Goal: Transaction & Acquisition: Purchase product/service

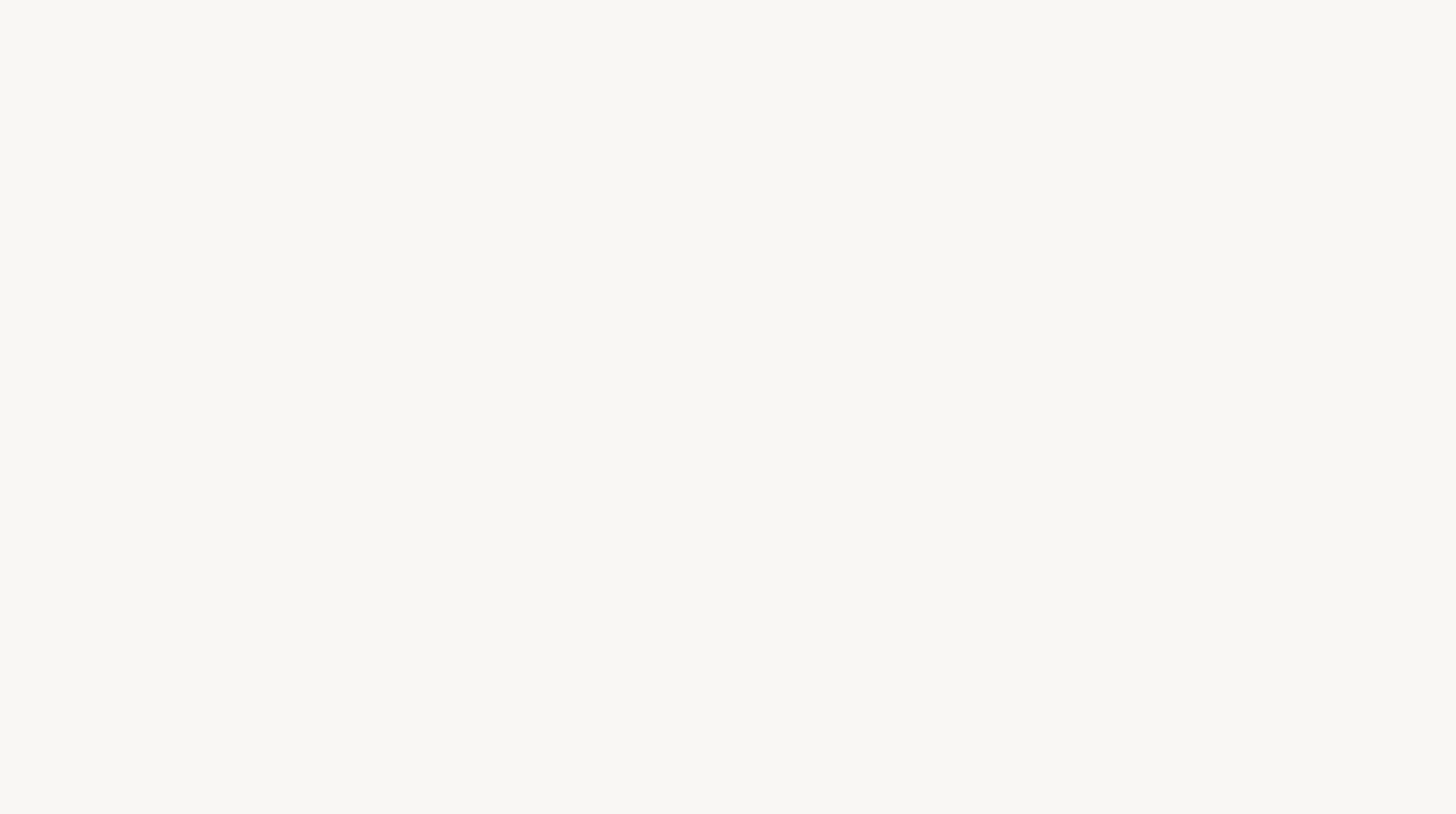
select select "DE"
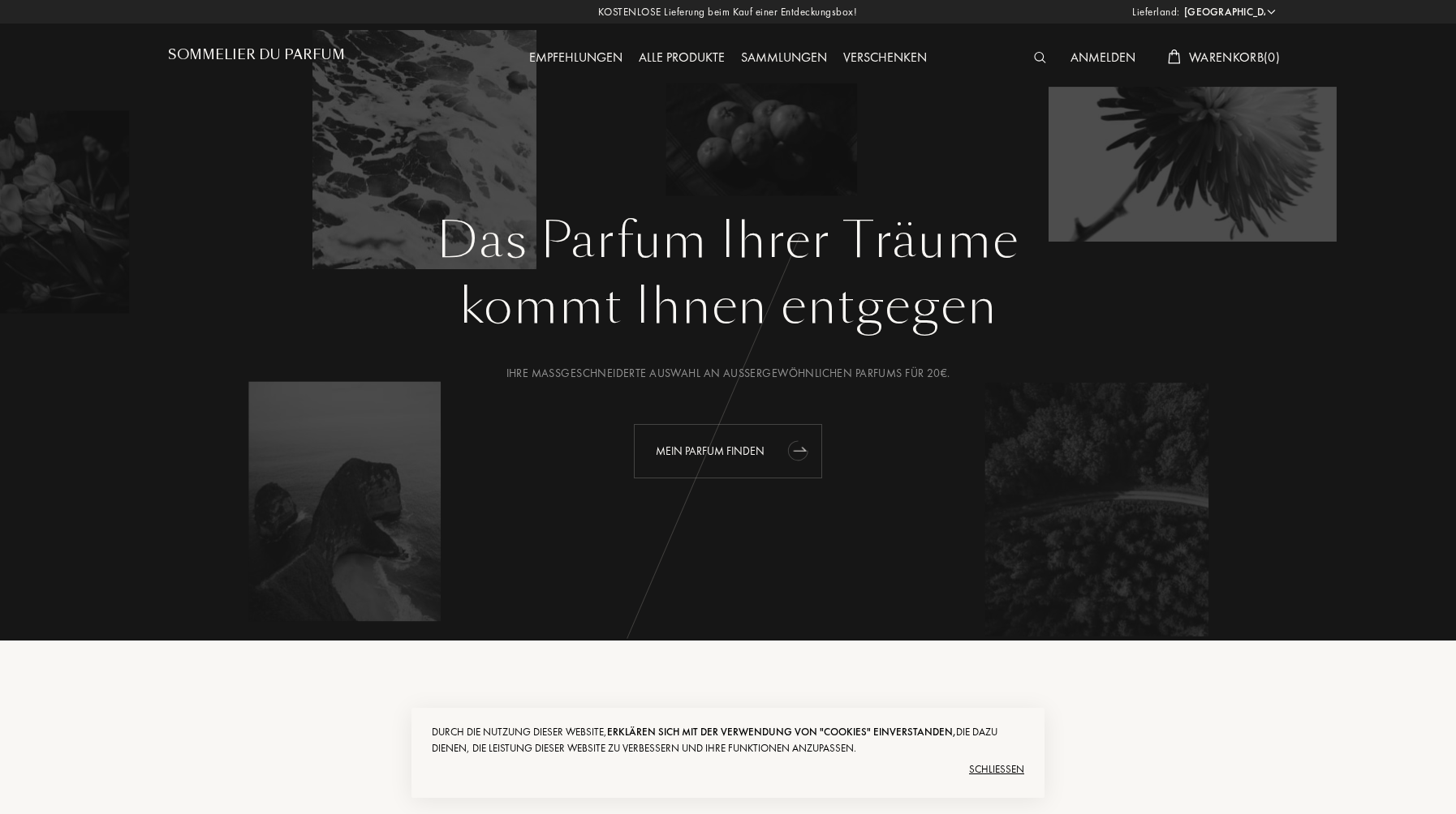
click at [759, 460] on div "Mein Parfum finden" at bounding box center [728, 451] width 188 height 55
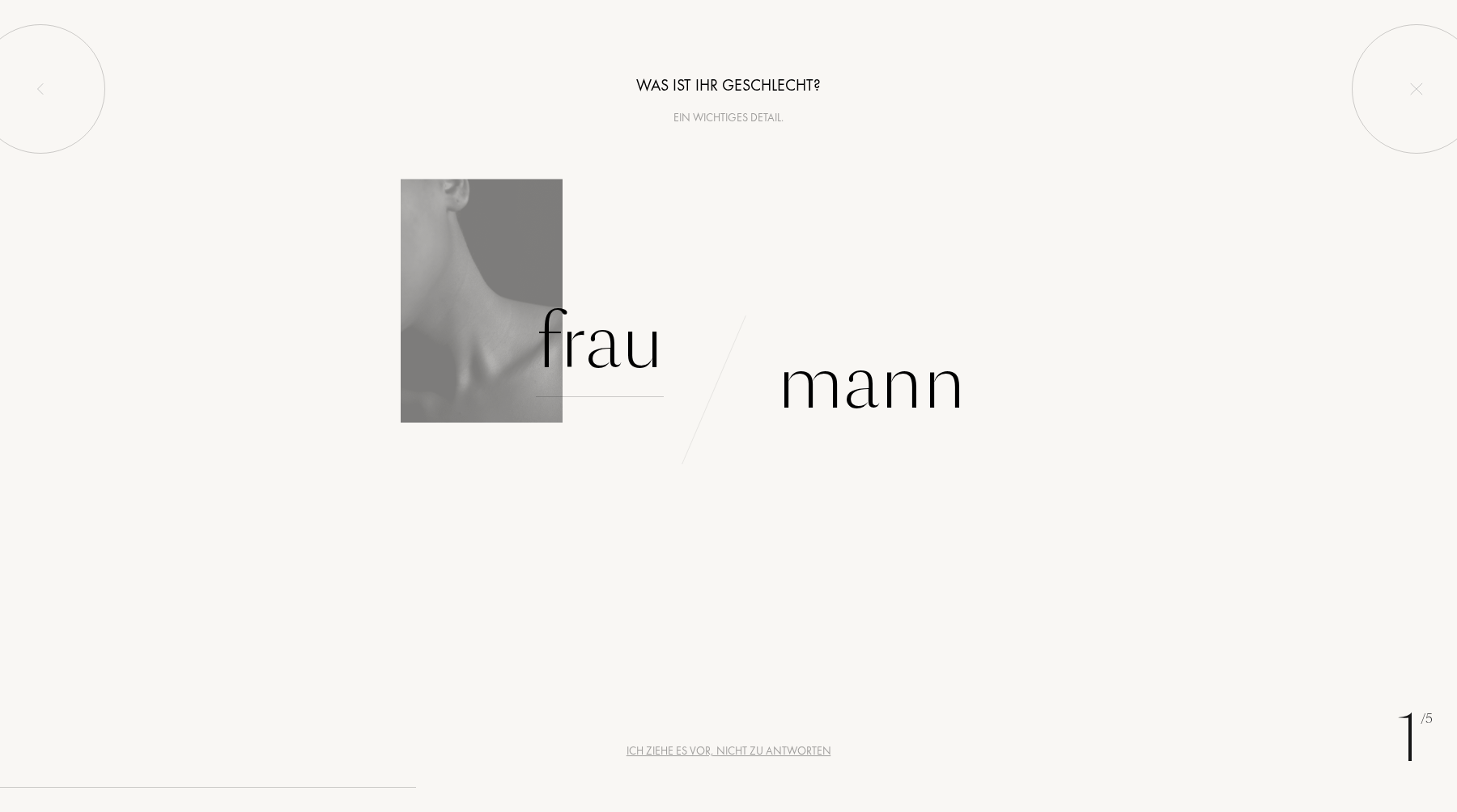
click at [593, 376] on div "Frau" at bounding box center [600, 342] width 128 height 109
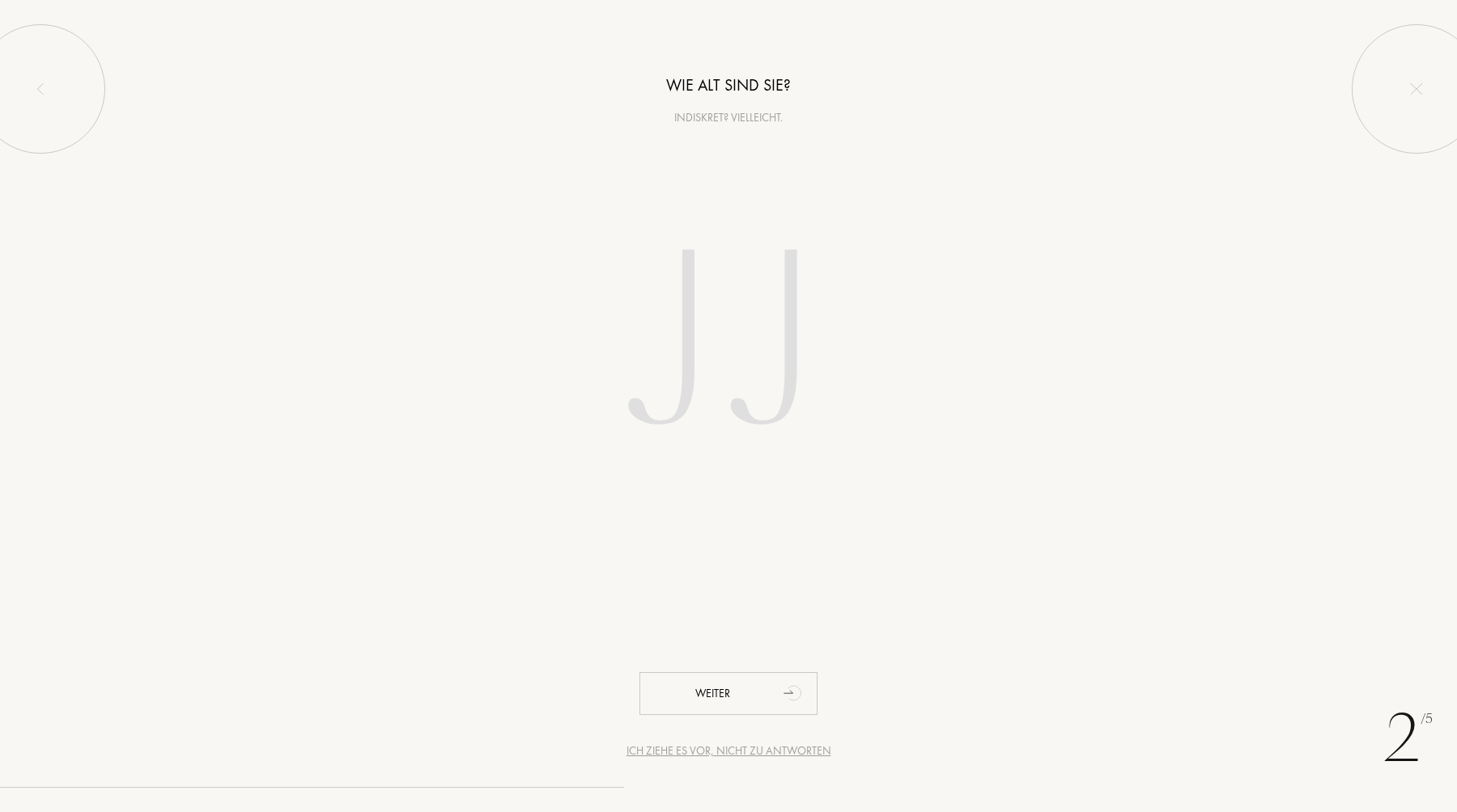
click at [0, 378] on div at bounding box center [728, 346] width 1457 height 328
click at [629, 319] on input "number" at bounding box center [728, 346] width 461 height 328
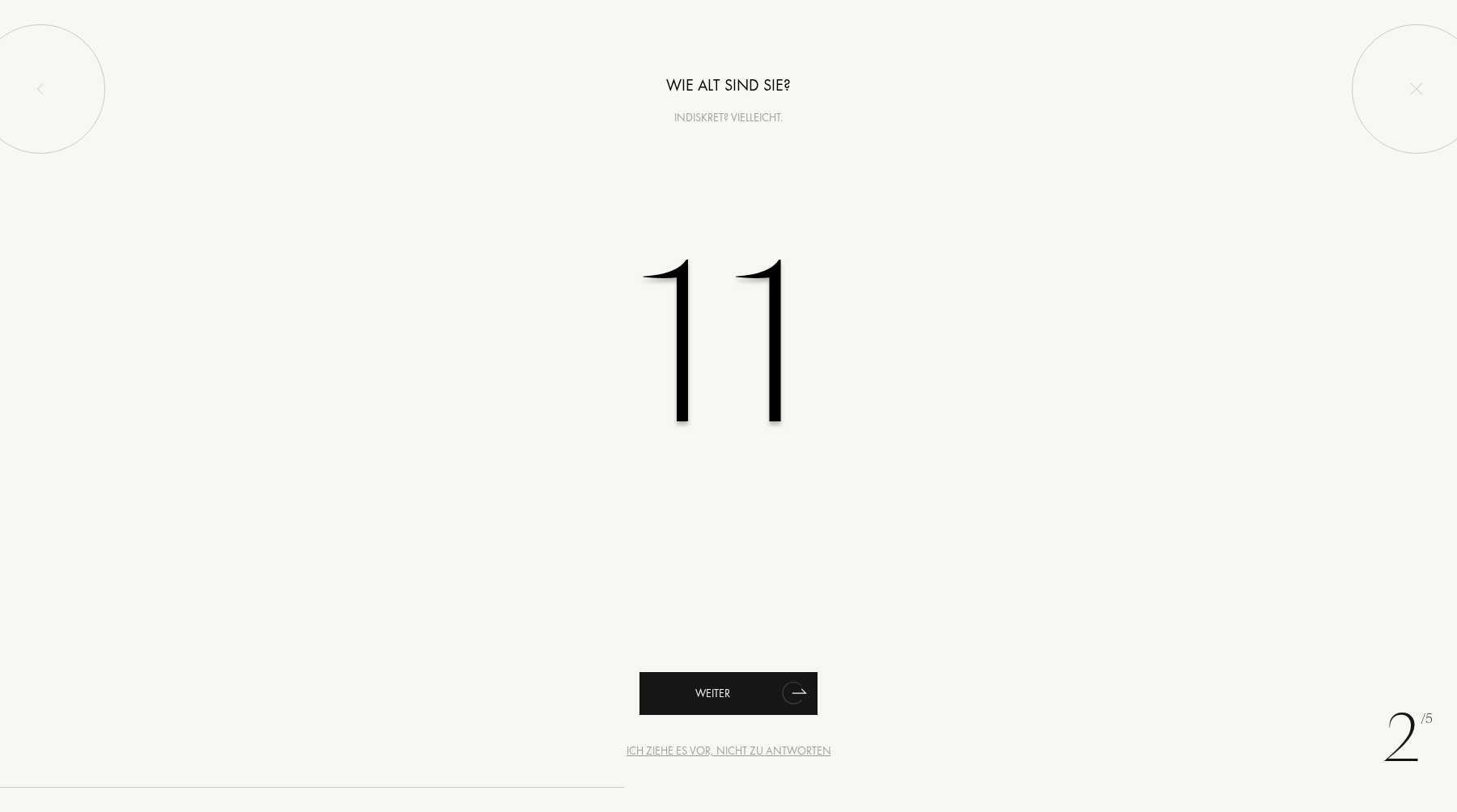
type input "11"
click at [737, 694] on div "Weiter" at bounding box center [728, 693] width 178 height 43
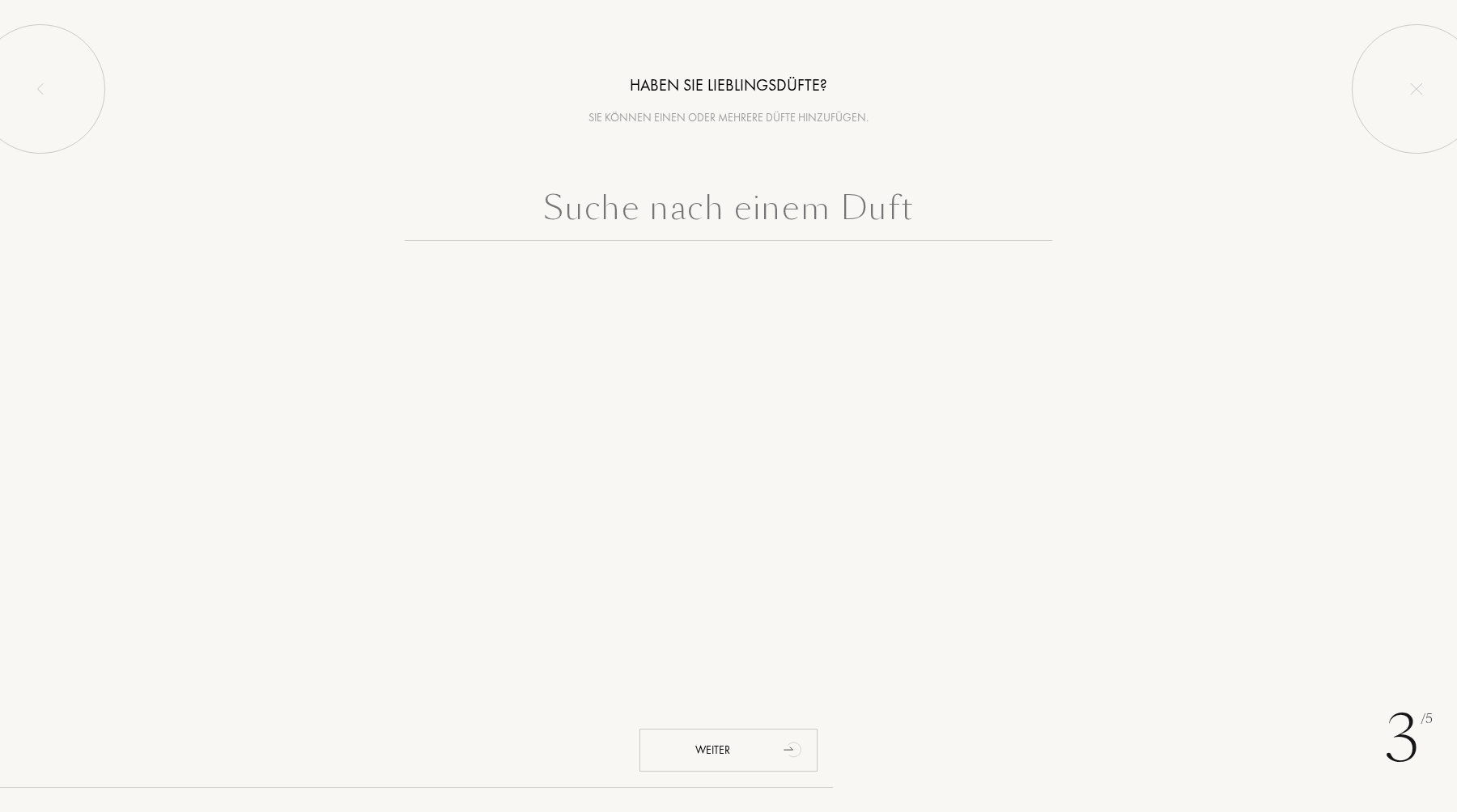
click at [760, 202] on input "text" at bounding box center [728, 211] width 648 height 58
click at [755, 749] on div "Weiter" at bounding box center [728, 750] width 178 height 43
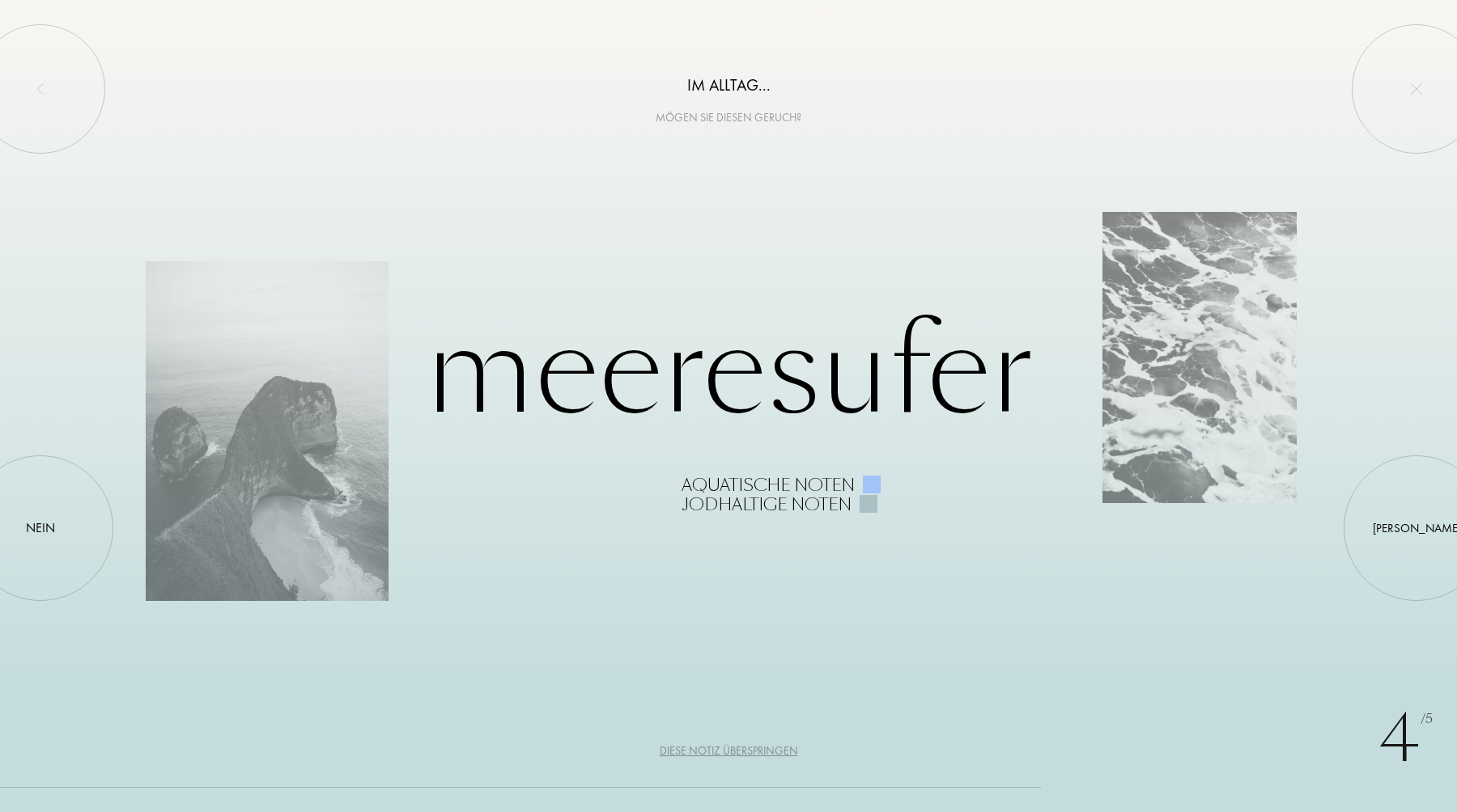
click at [731, 754] on div "Diese Notiz überspringen" at bounding box center [728, 752] width 139 height 17
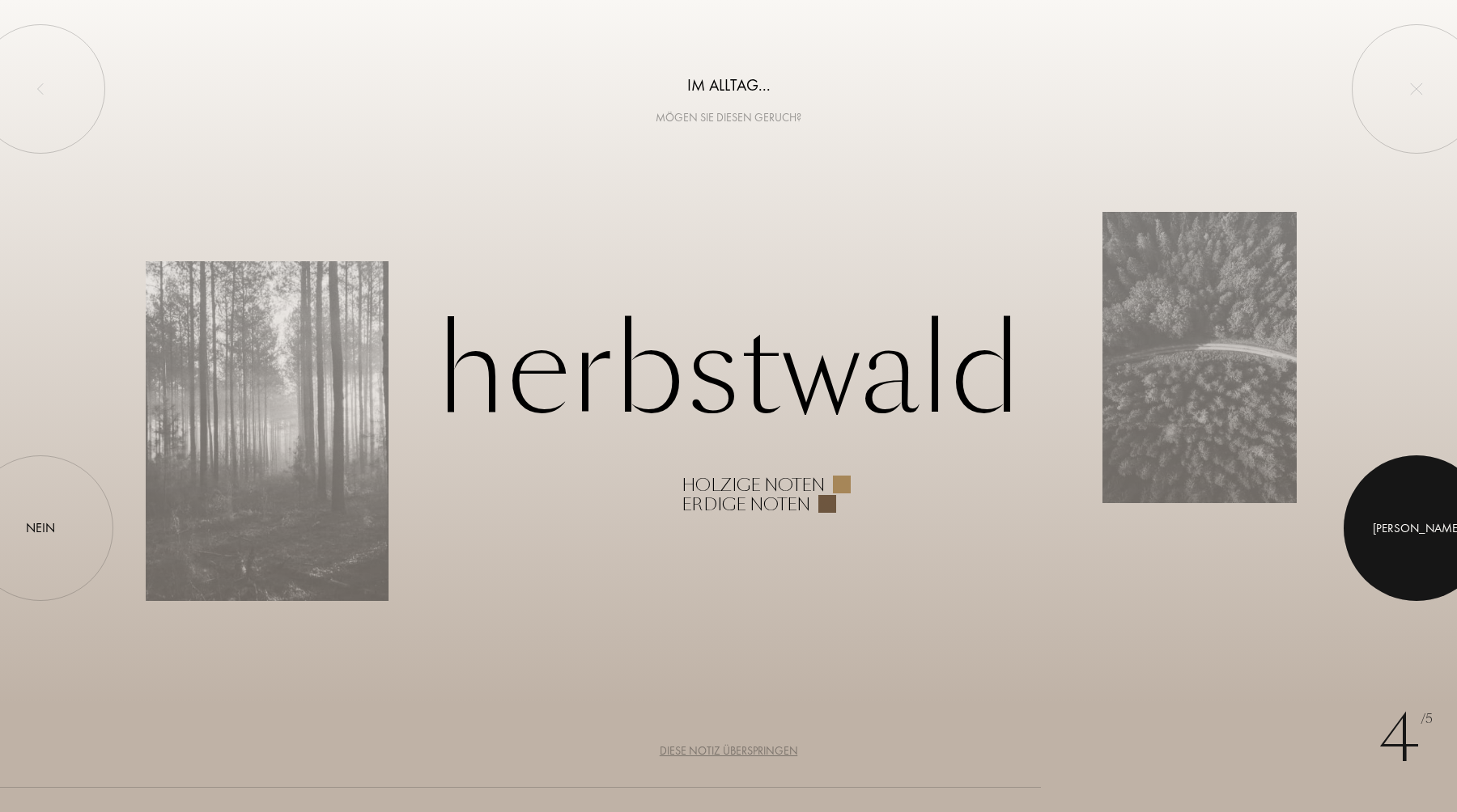
click at [1383, 518] on div at bounding box center [1416, 528] width 145 height 145
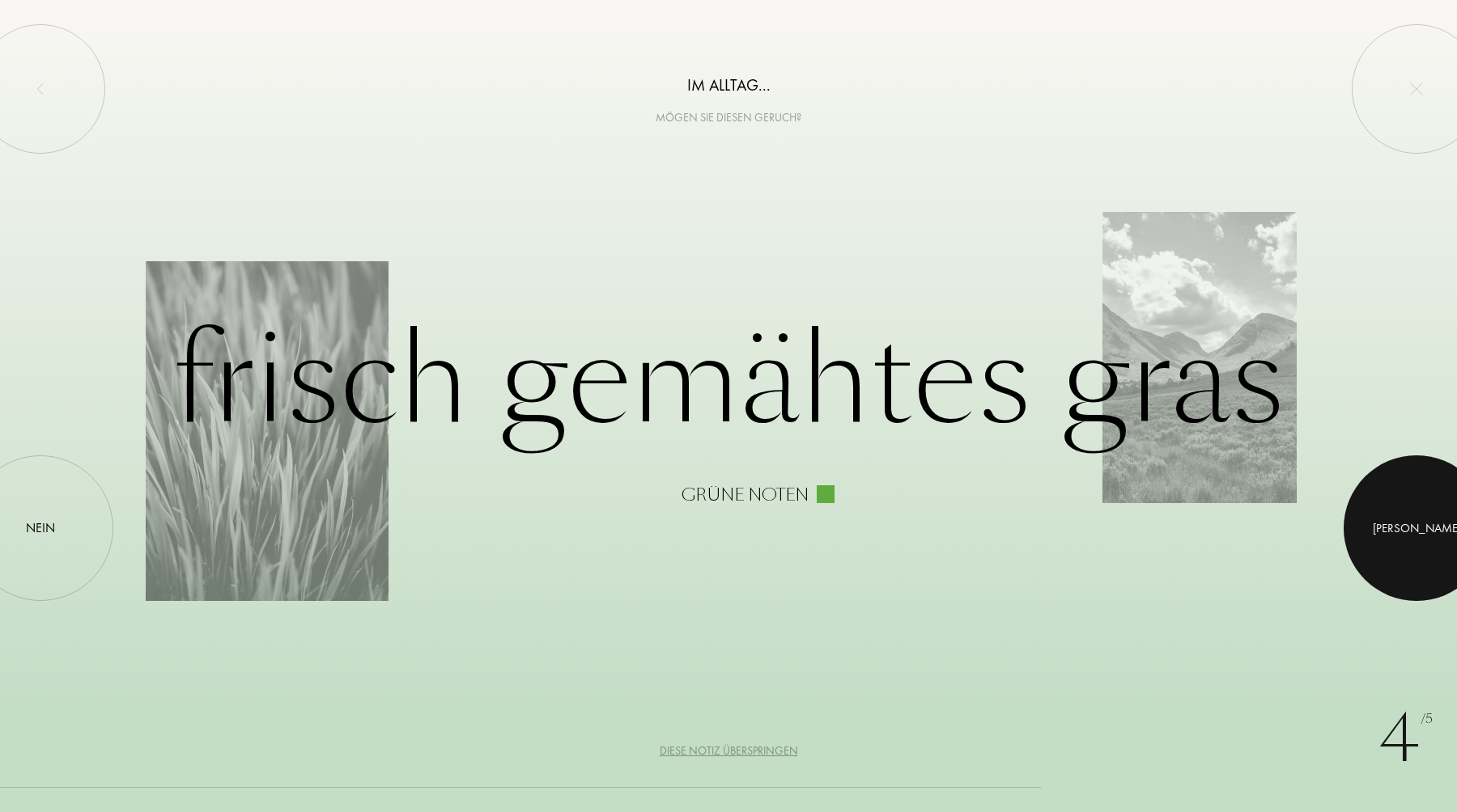
click at [1456, 555] on div at bounding box center [1416, 528] width 145 height 145
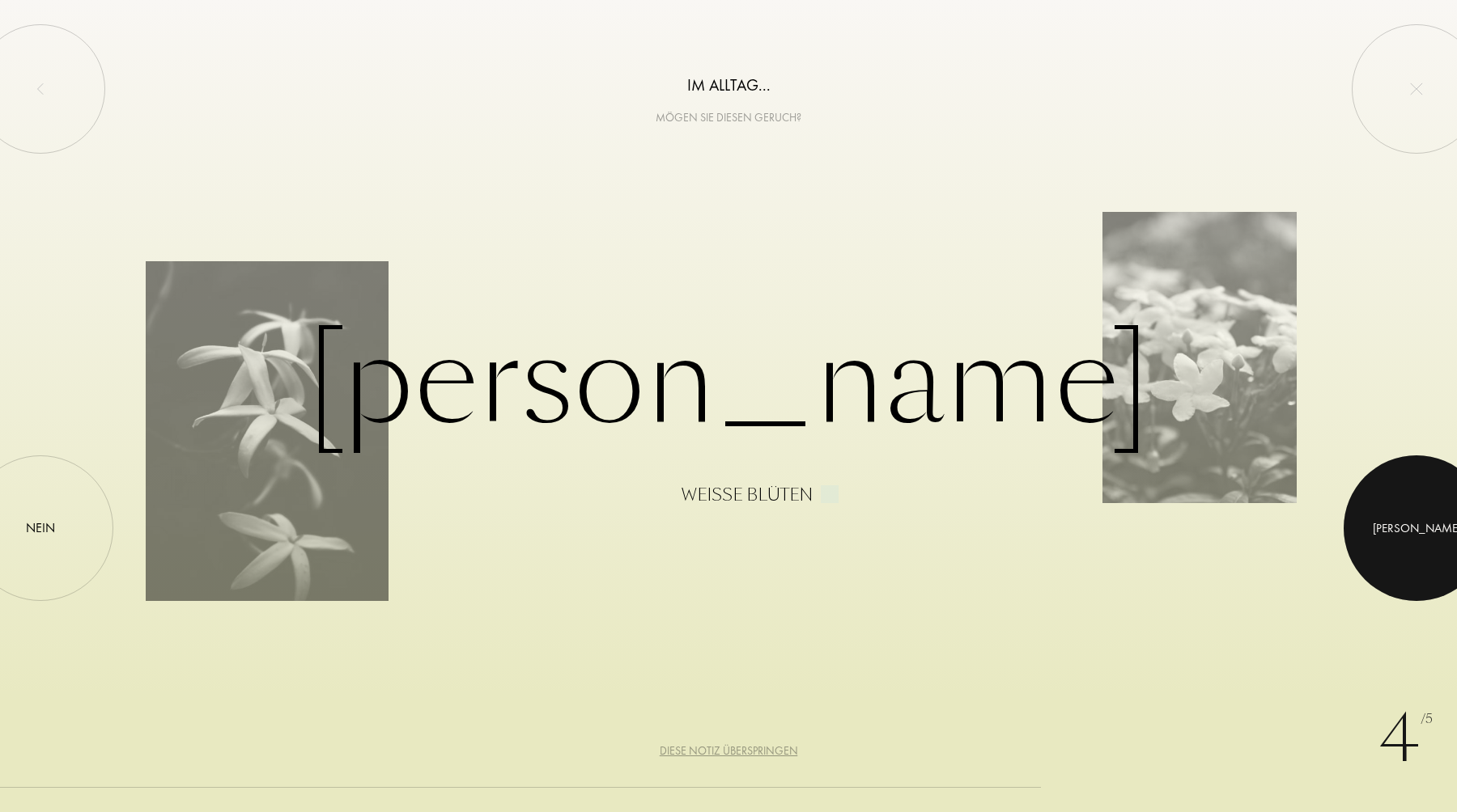
click at [1422, 532] on div at bounding box center [1416, 528] width 145 height 145
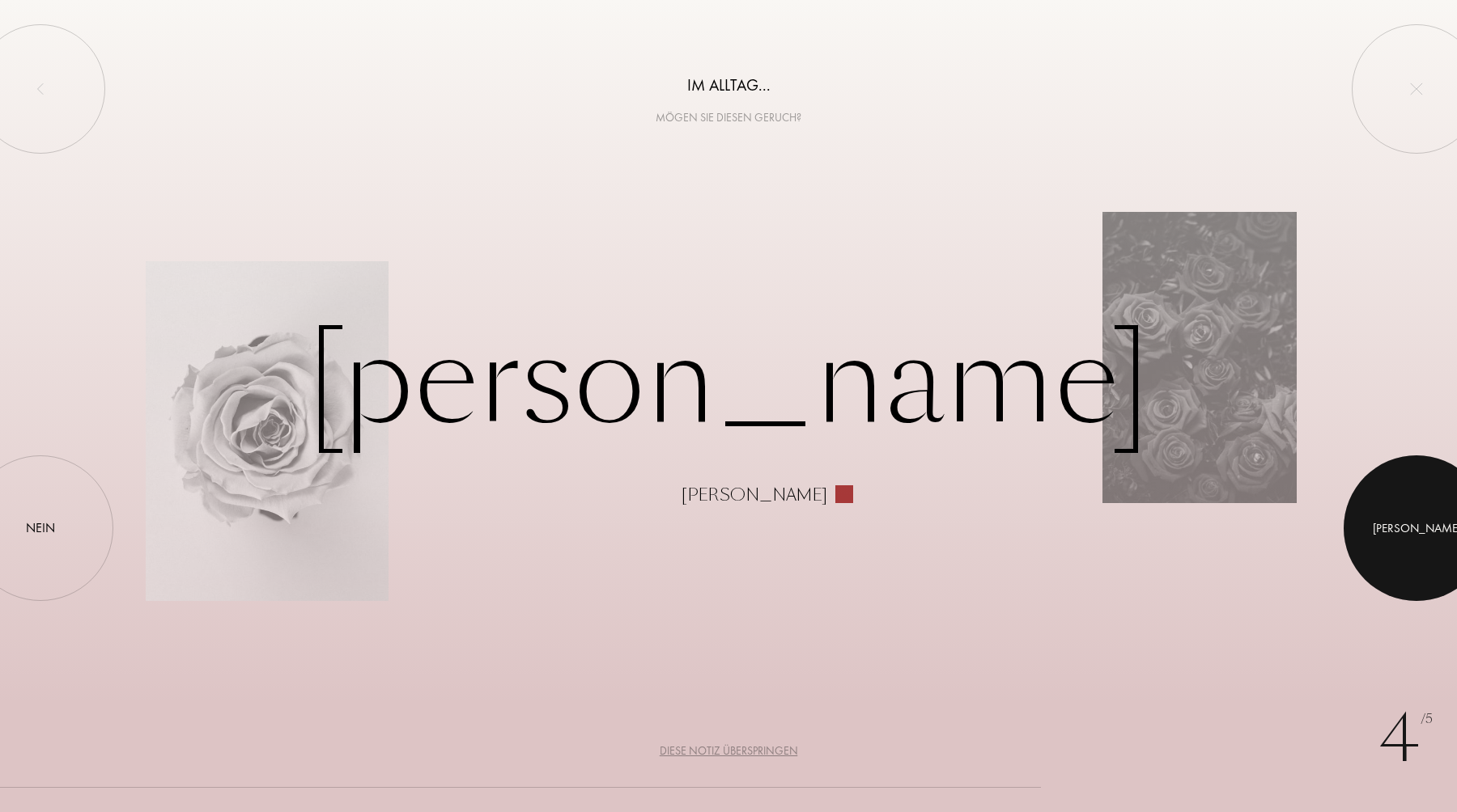
click at [1425, 517] on div at bounding box center [1416, 528] width 145 height 145
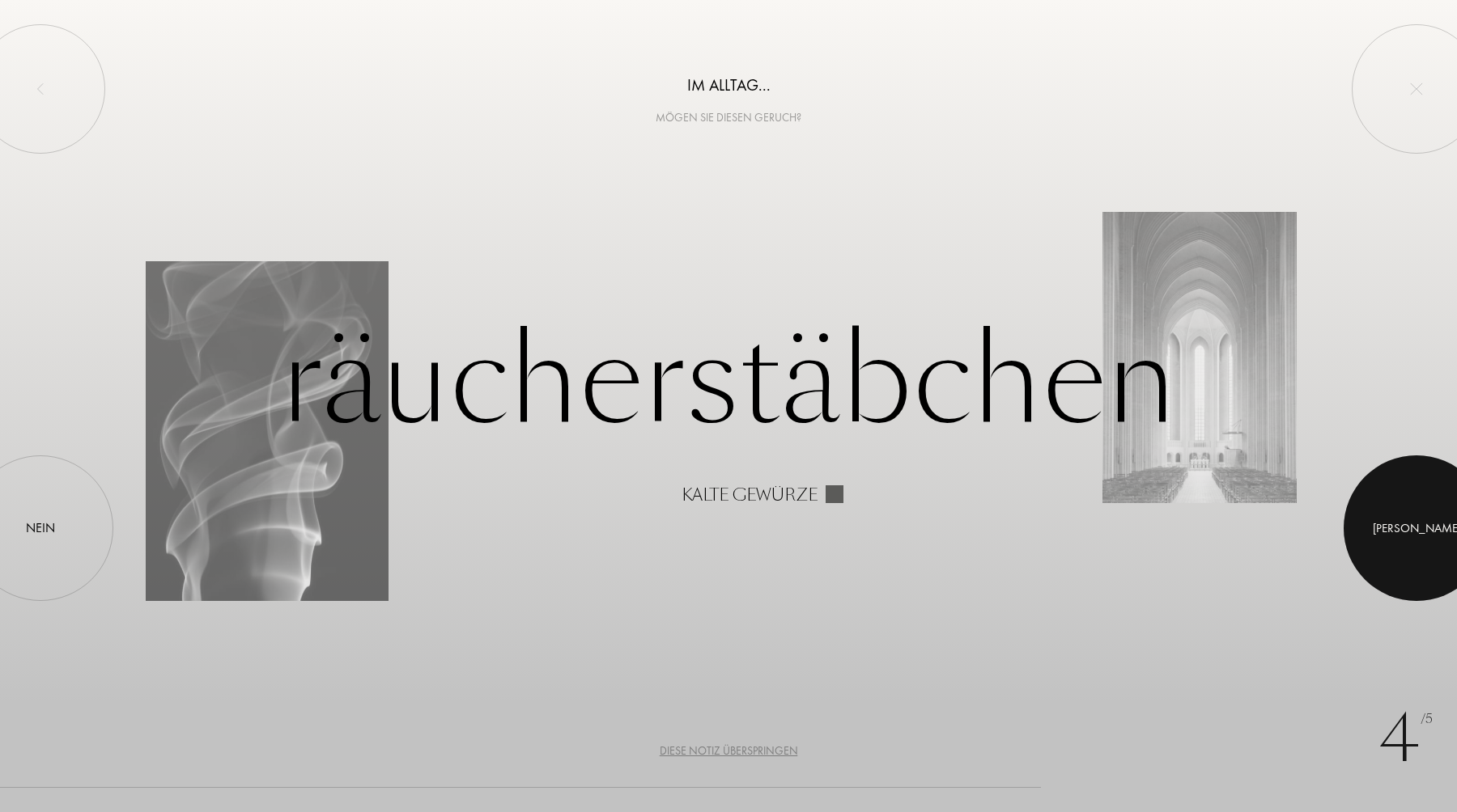
click at [1406, 544] on div at bounding box center [1416, 528] width 145 height 145
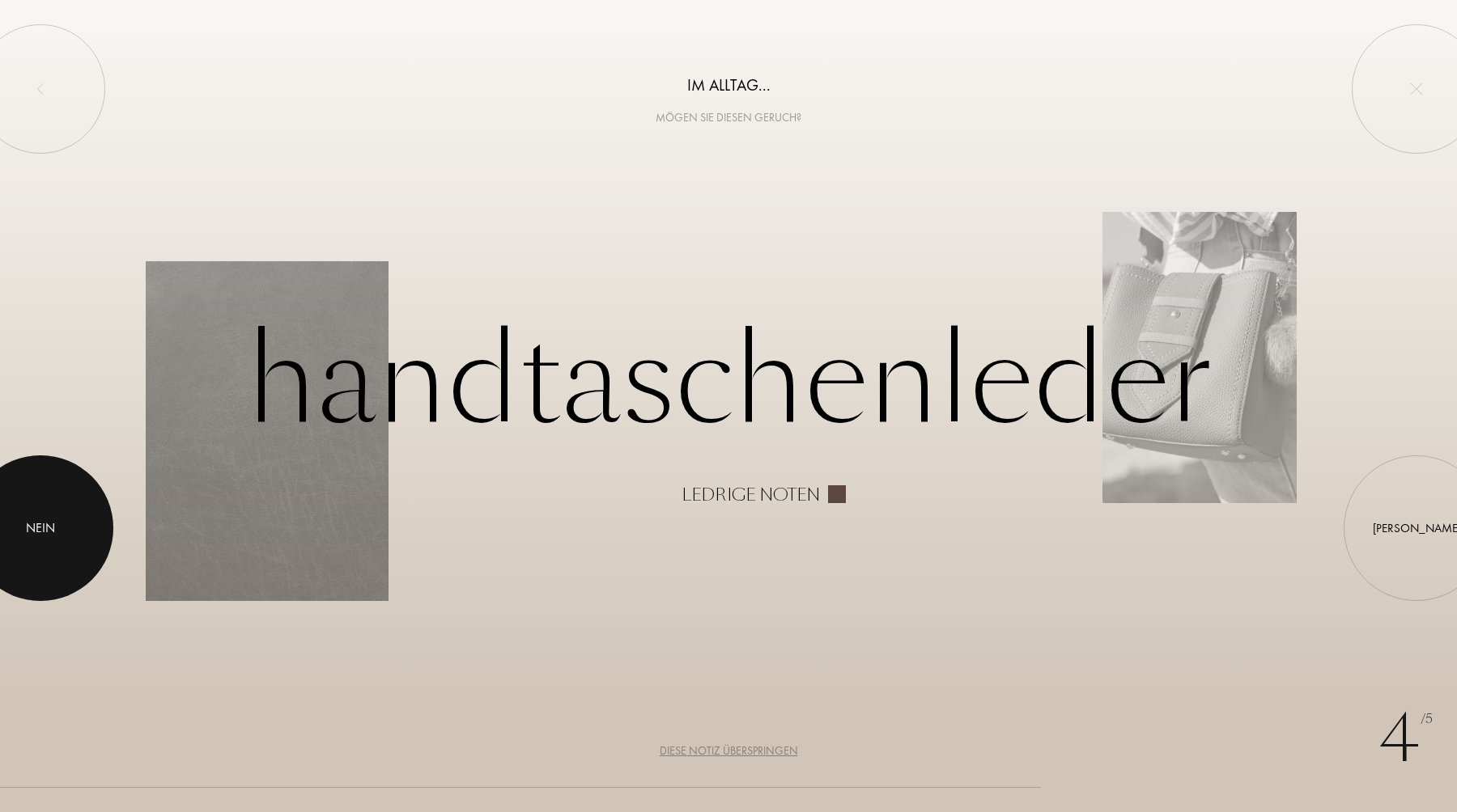
click at [52, 546] on div at bounding box center [40, 528] width 145 height 145
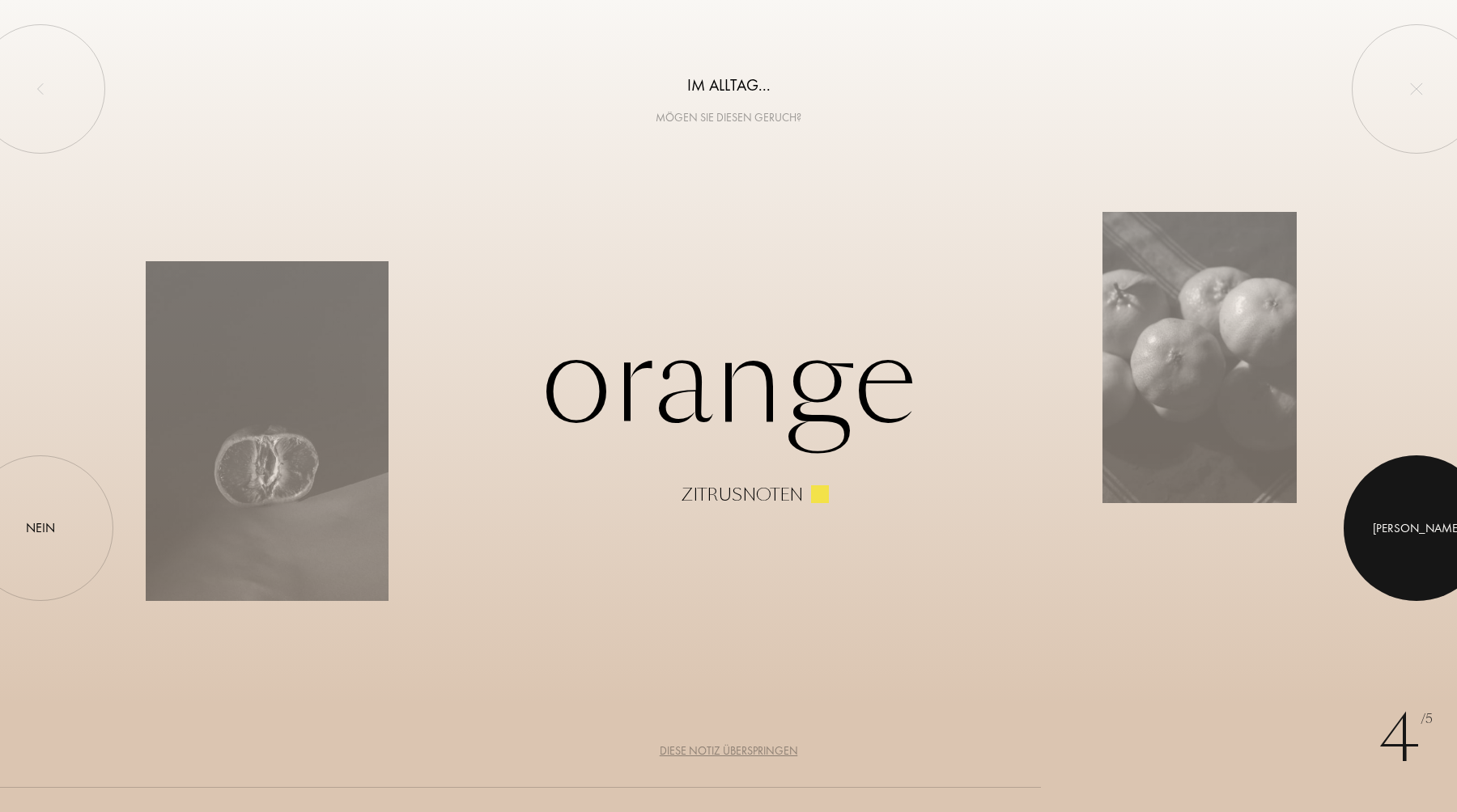
click at [1435, 533] on div at bounding box center [1416, 528] width 145 height 145
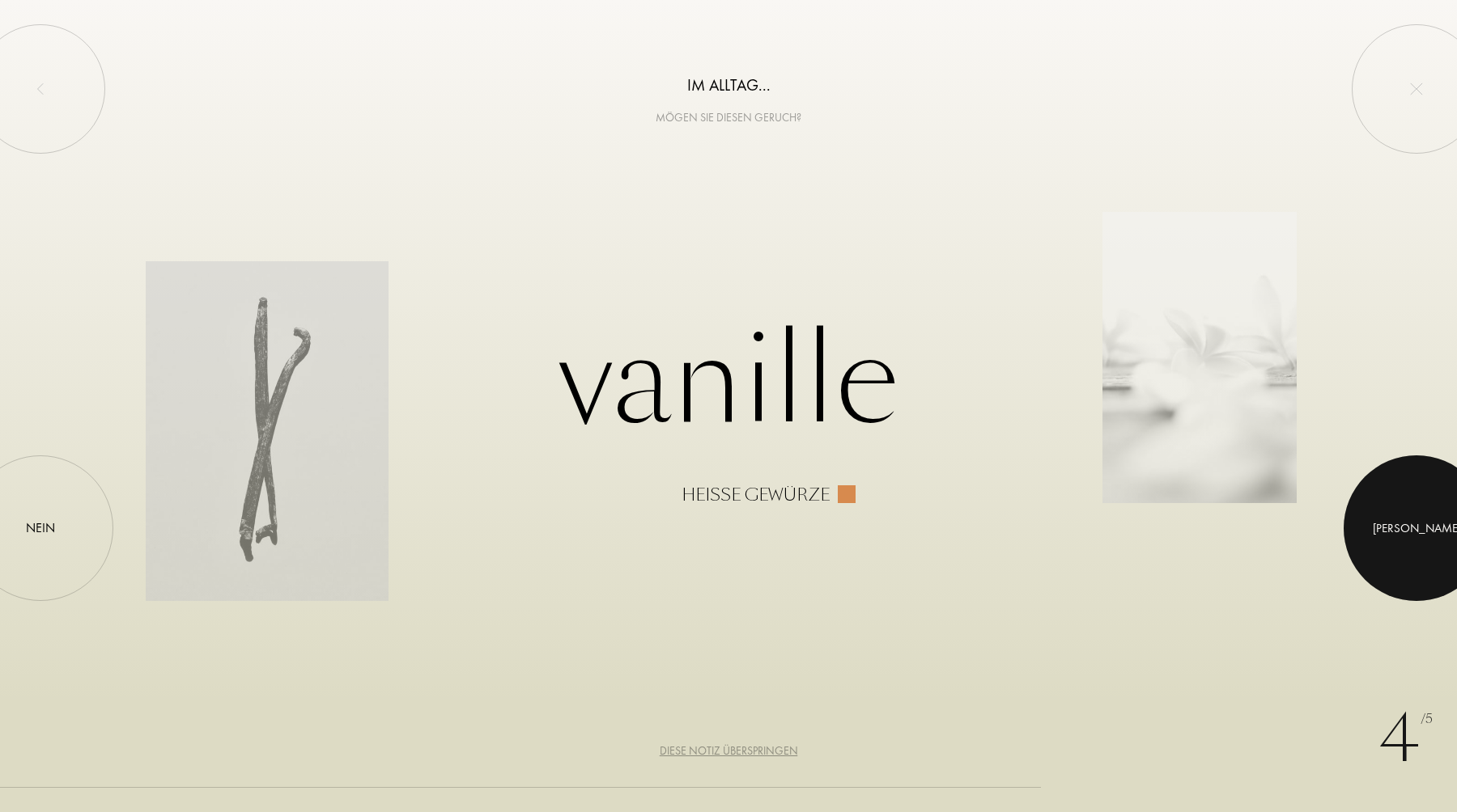
click at [1438, 547] on div at bounding box center [1416, 528] width 145 height 145
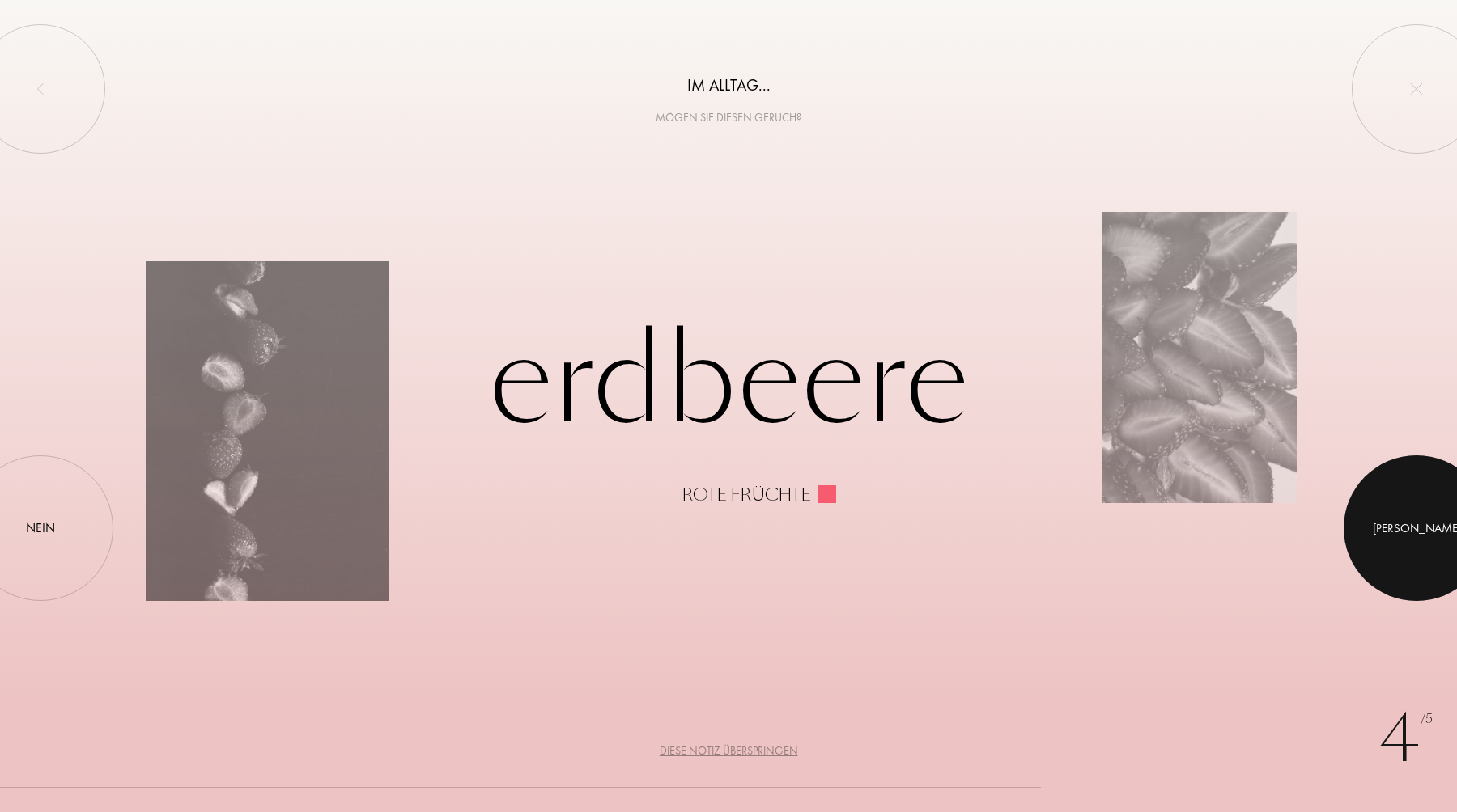
click at [1412, 542] on div at bounding box center [1416, 528] width 145 height 145
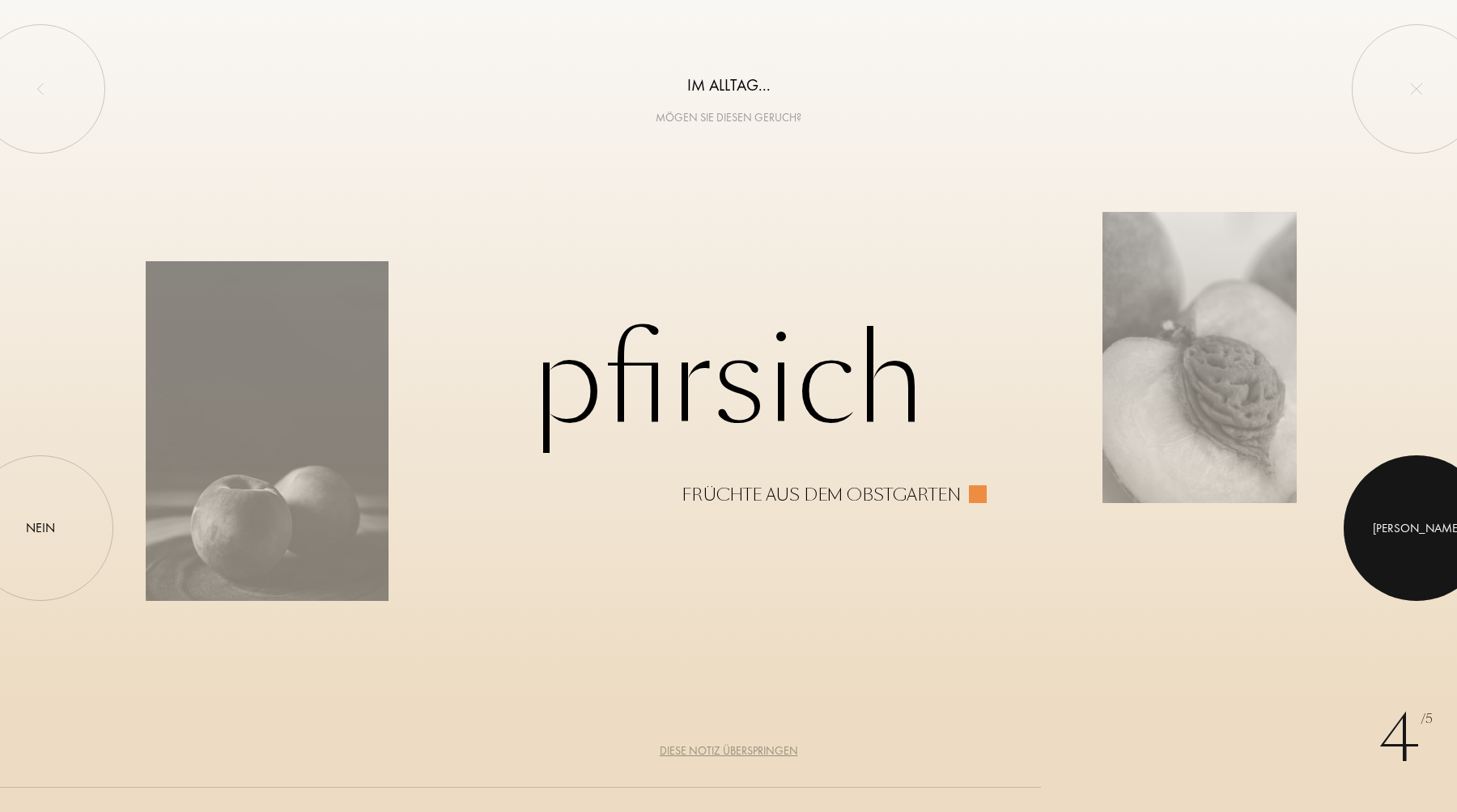
click at [1441, 493] on div at bounding box center [1416, 528] width 145 height 145
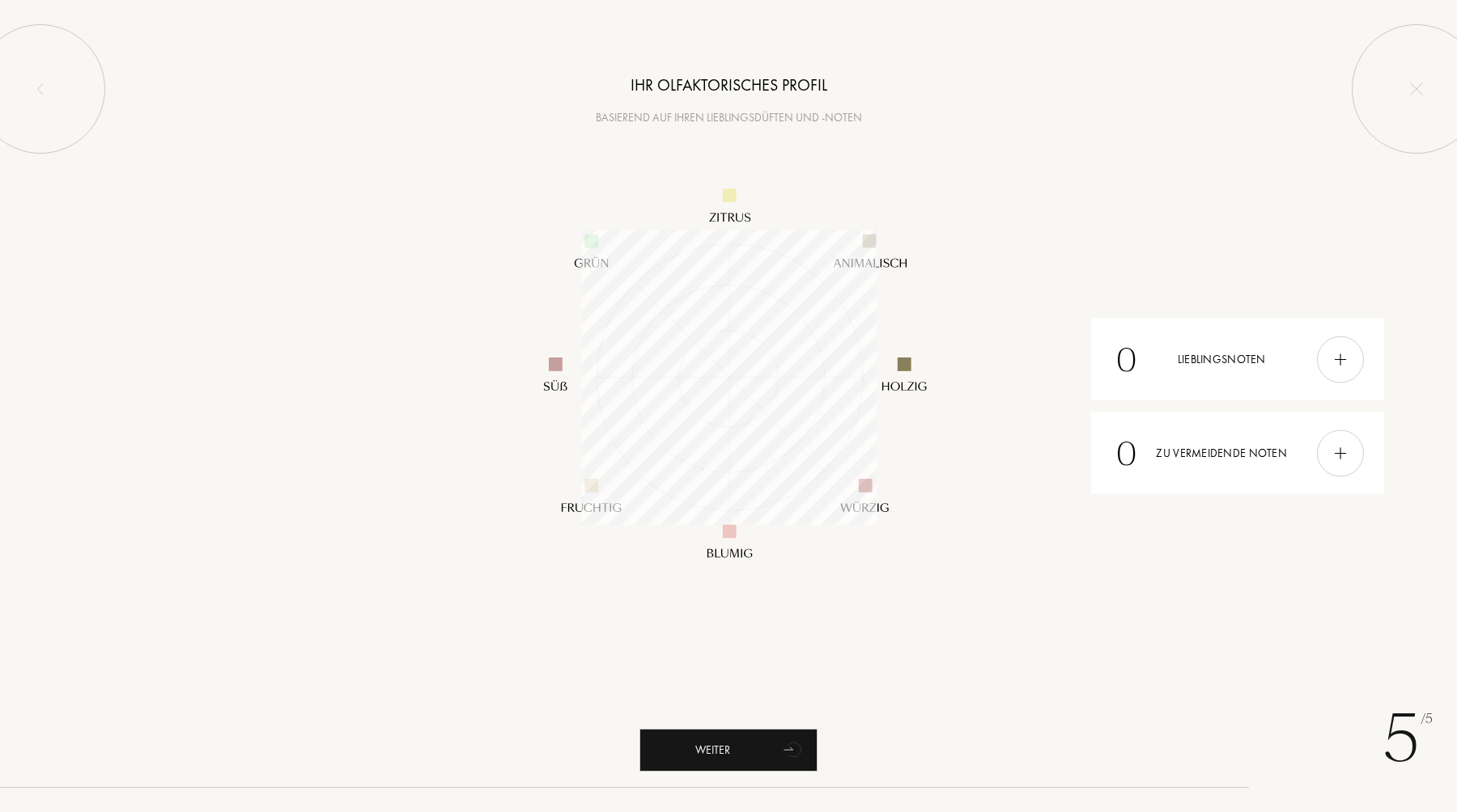
scroll to position [296, 296]
click at [1348, 360] on img at bounding box center [1339, 359] width 18 height 18
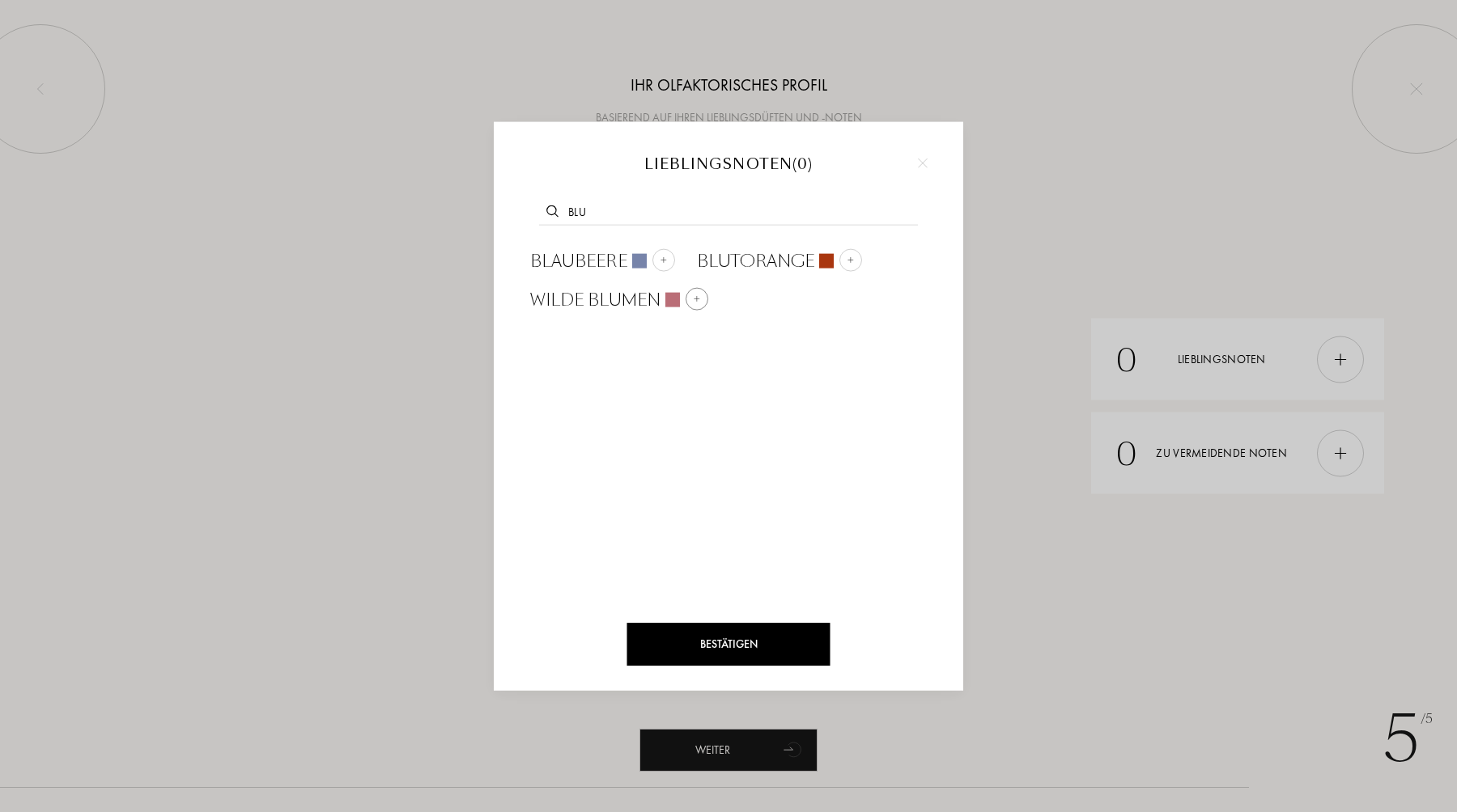
type input "blu"
click at [690, 294] on div at bounding box center [696, 298] width 23 height 23
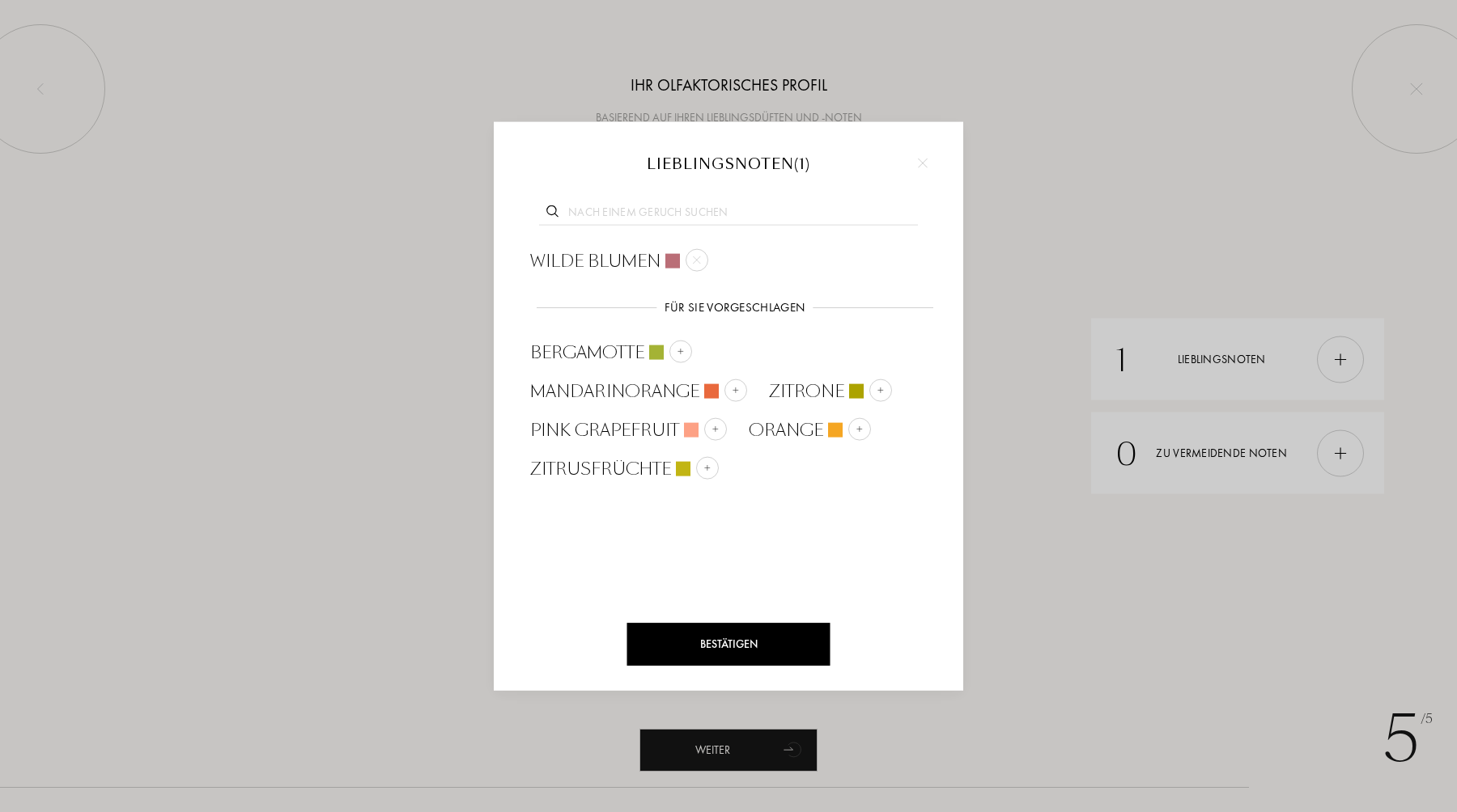
click at [670, 215] on input "text" at bounding box center [728, 213] width 379 height 22
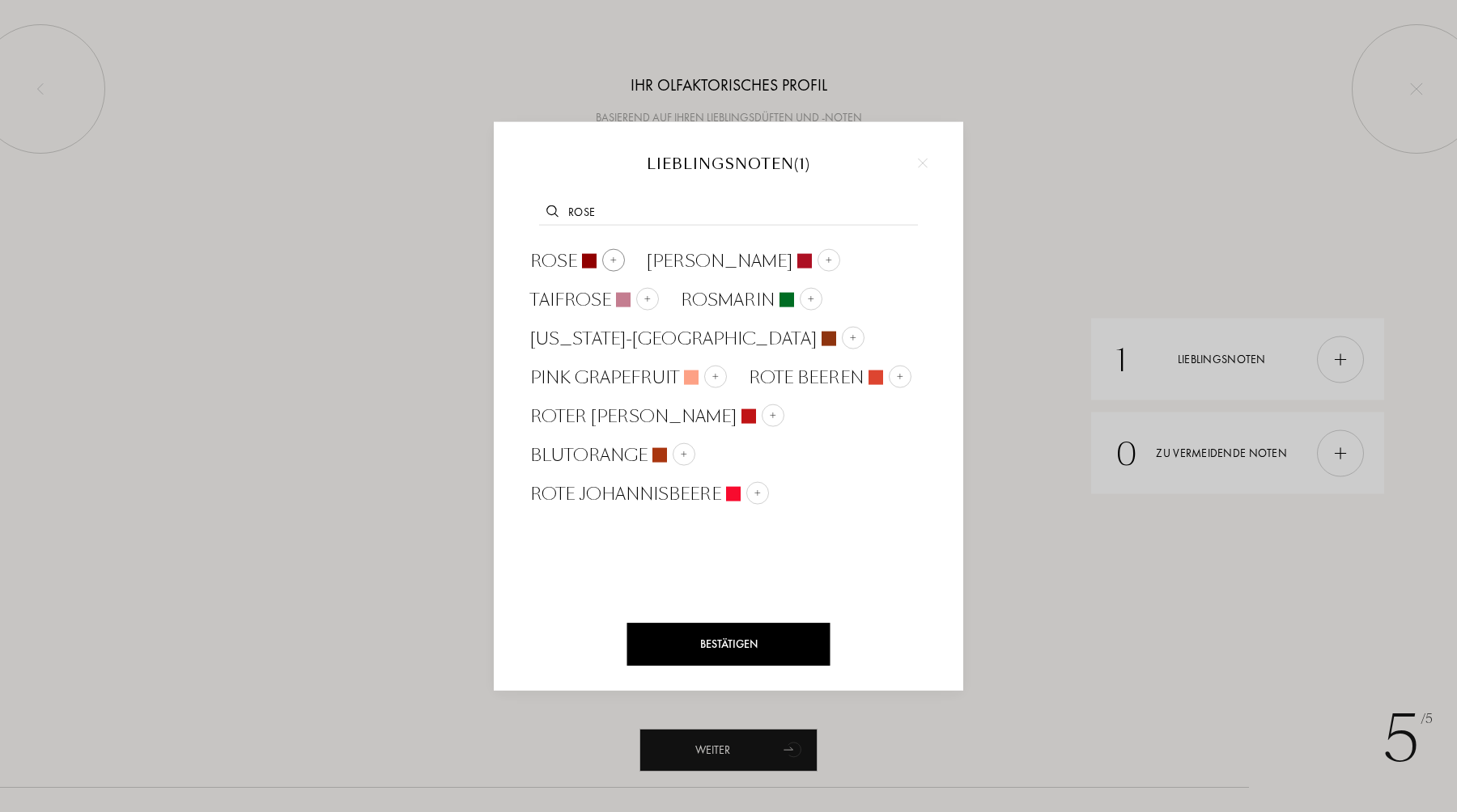
type input "rose"
click at [612, 258] on img at bounding box center [613, 259] width 8 height 8
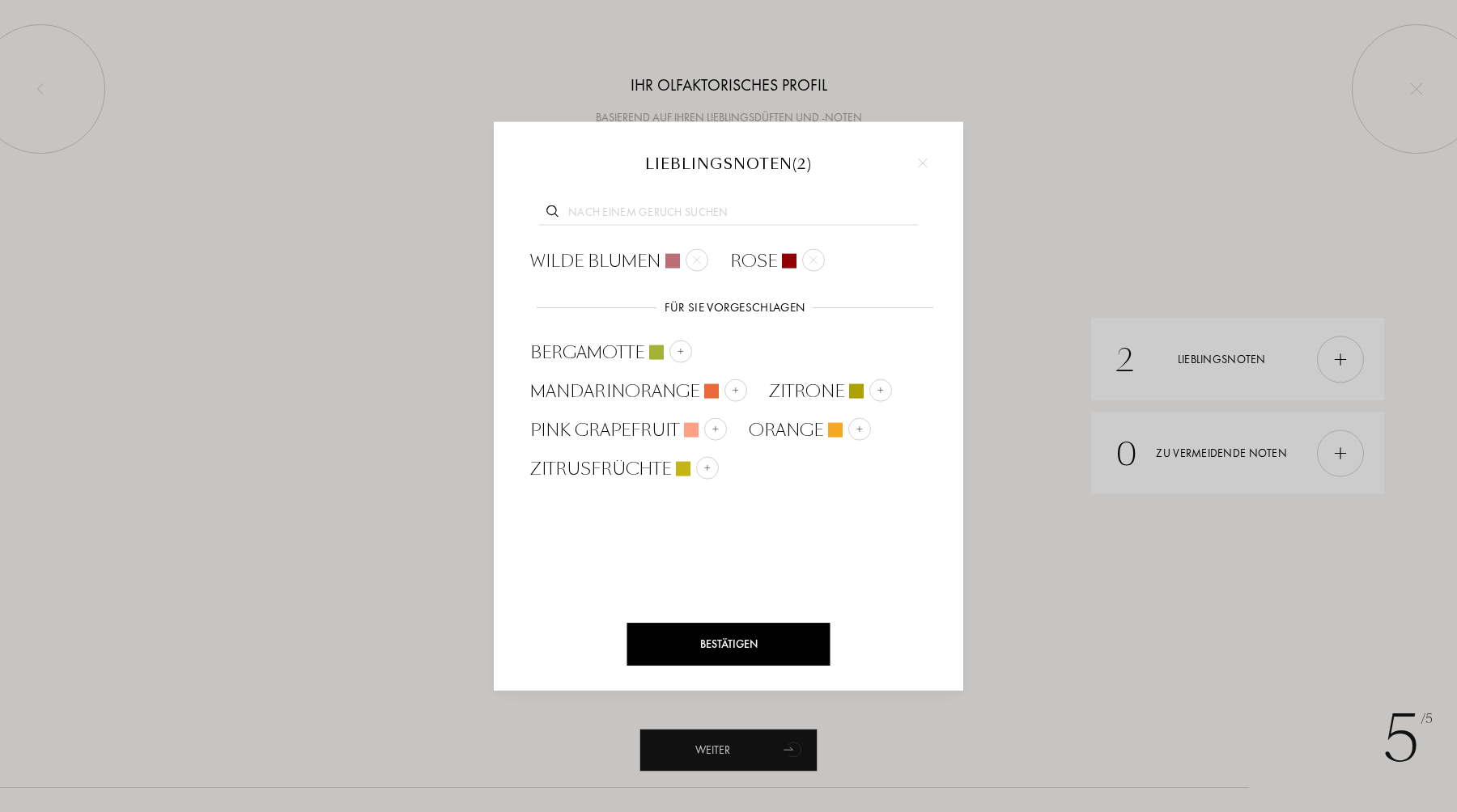
click at [626, 217] on input "text" at bounding box center [728, 213] width 379 height 22
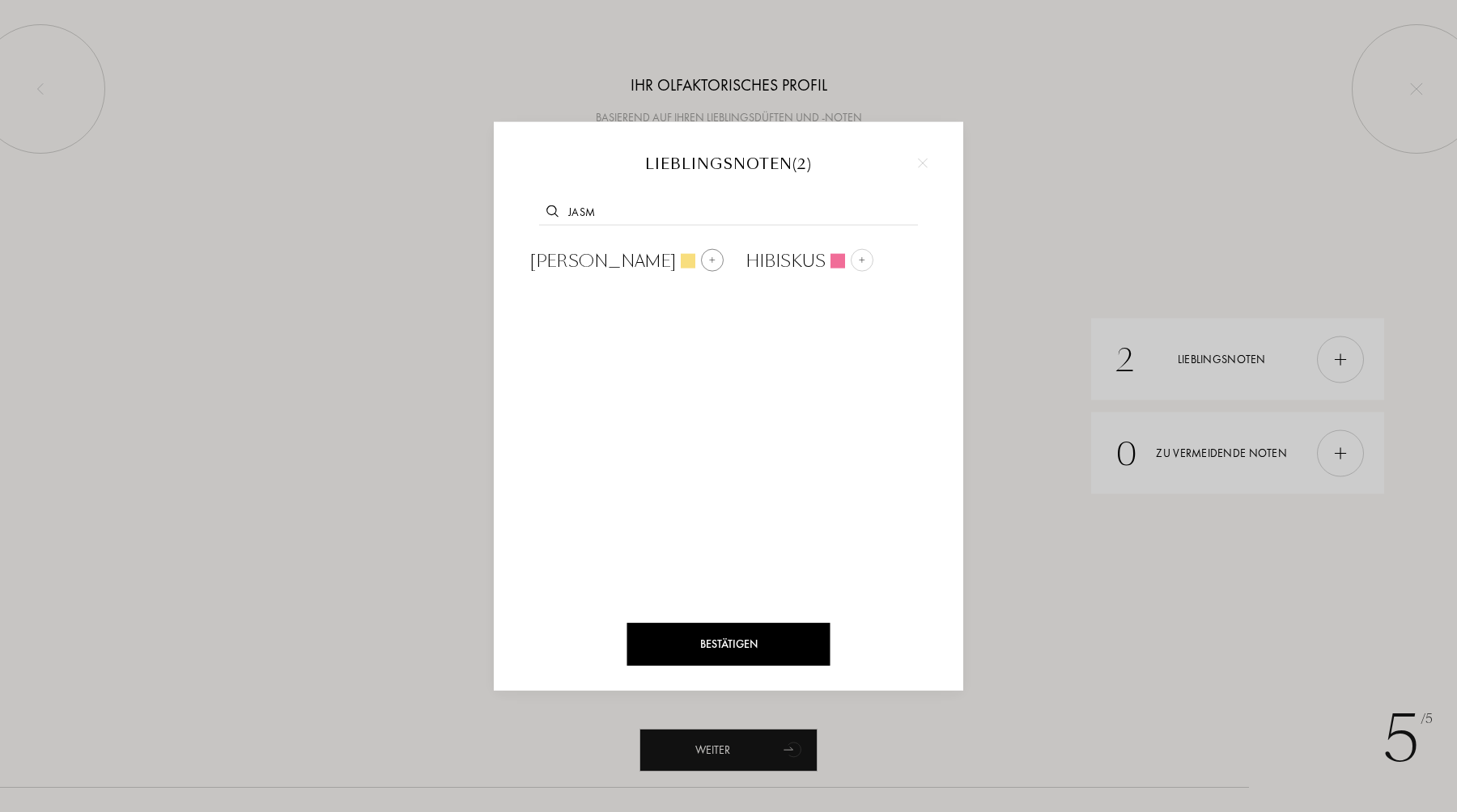
type input "jasm"
click at [680, 257] on div at bounding box center [687, 260] width 14 height 14
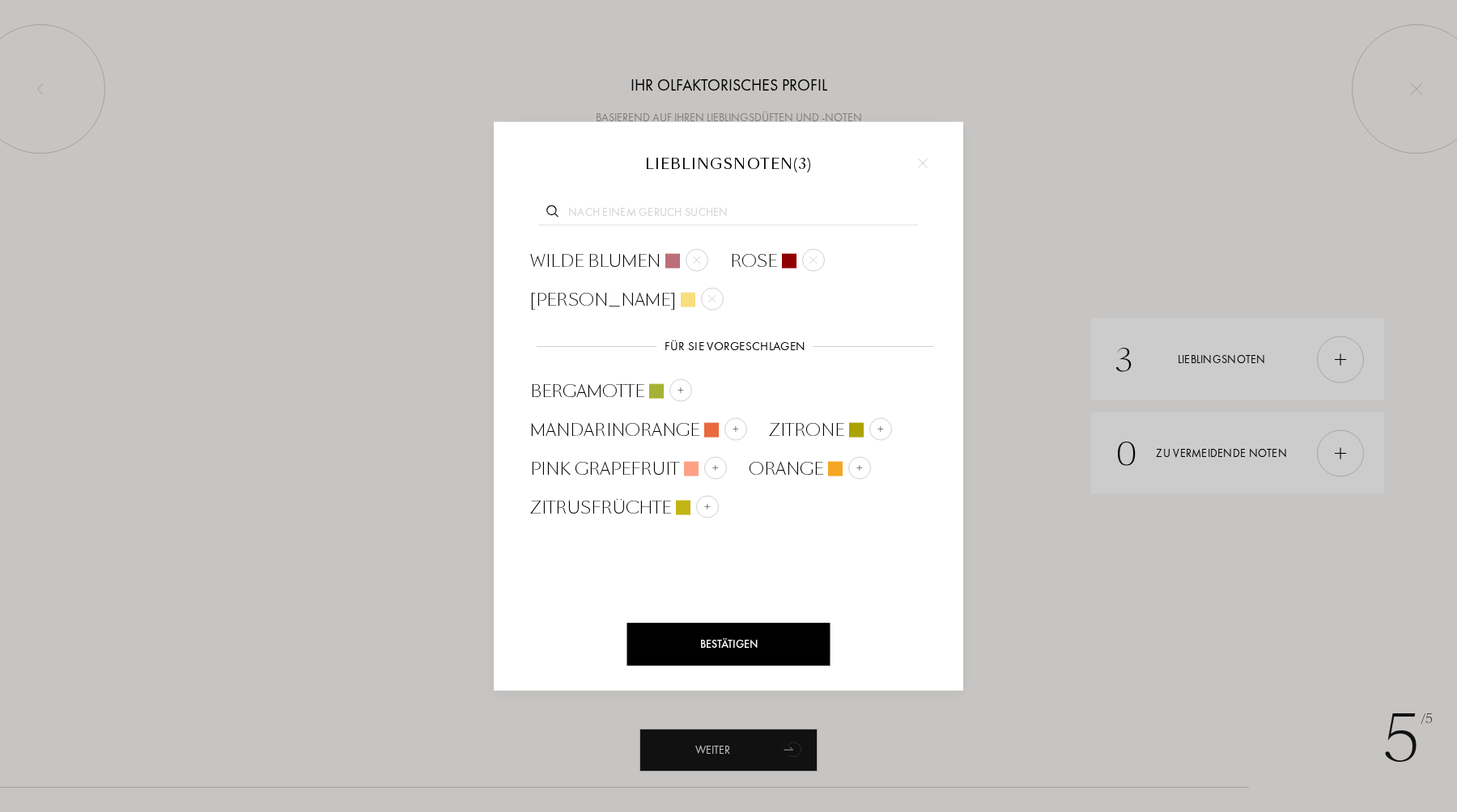
click at [638, 217] on input "text" at bounding box center [728, 213] width 379 height 22
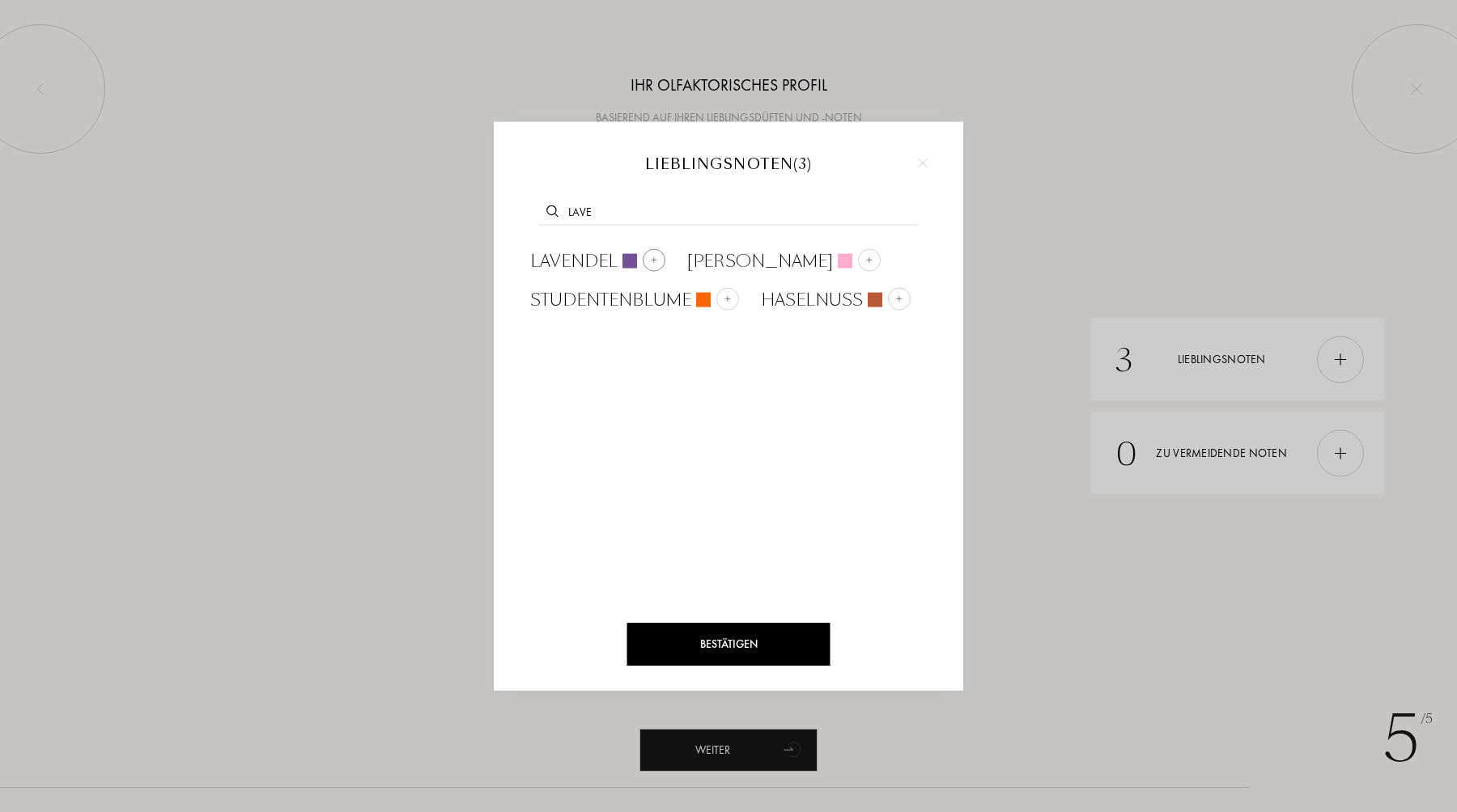
type input "lave"
click at [584, 260] on span "Lavendel" at bounding box center [573, 260] width 87 height 24
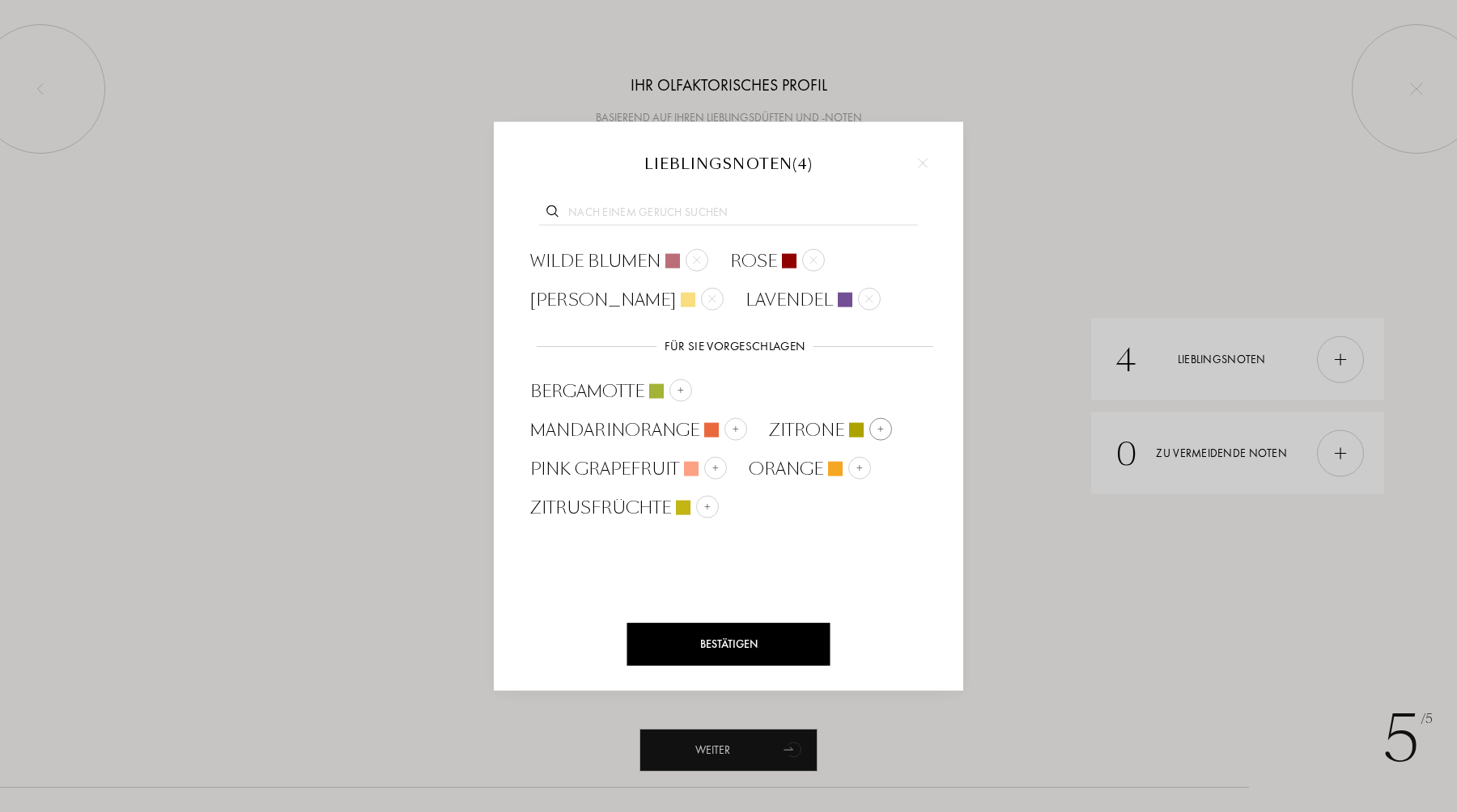
click at [820, 429] on span "Zitrone" at bounding box center [806, 429] width 76 height 24
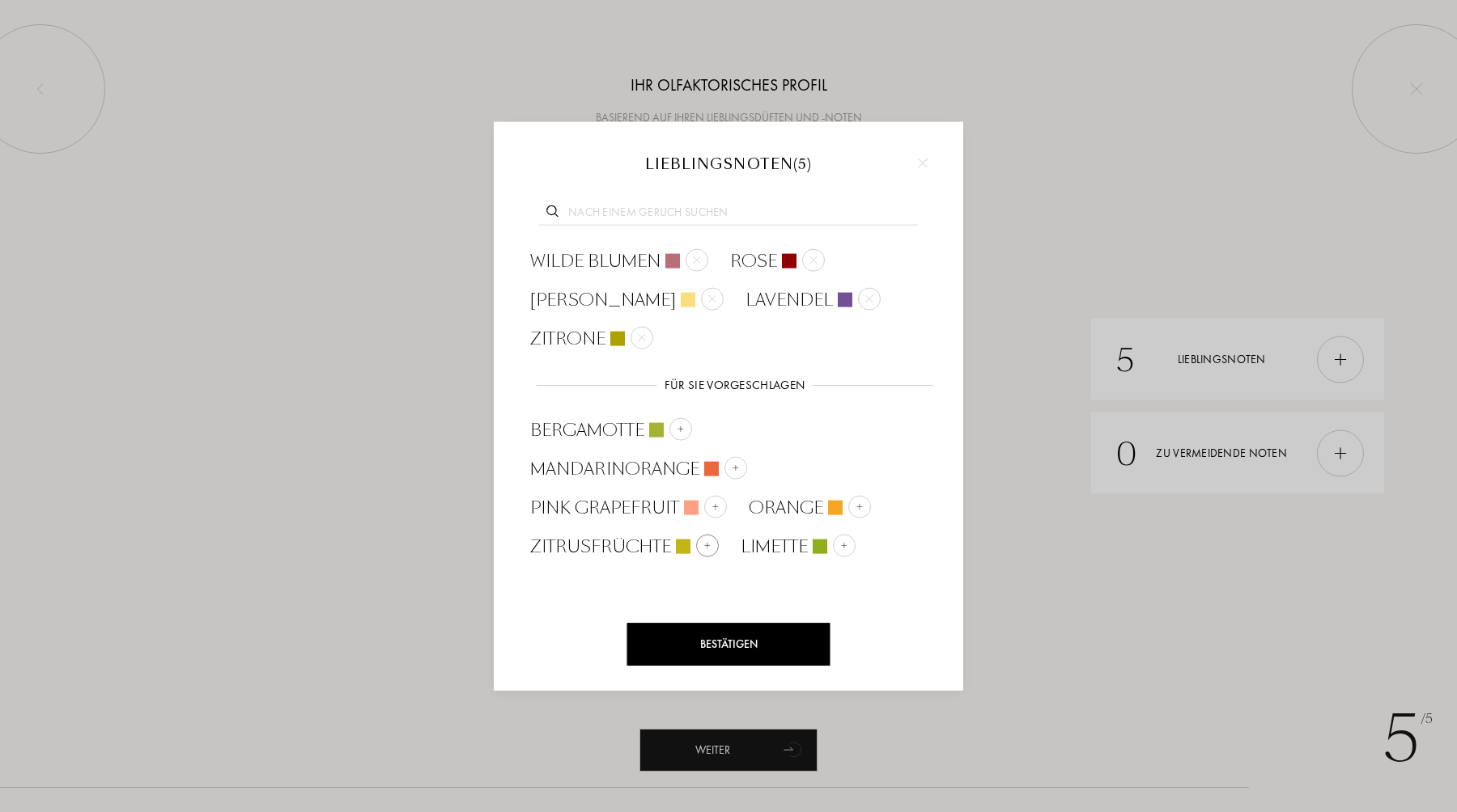
click at [625, 549] on span "Zitrusfrüchte" at bounding box center [600, 546] width 141 height 24
click at [714, 648] on div "Bestätigen" at bounding box center [729, 644] width 203 height 43
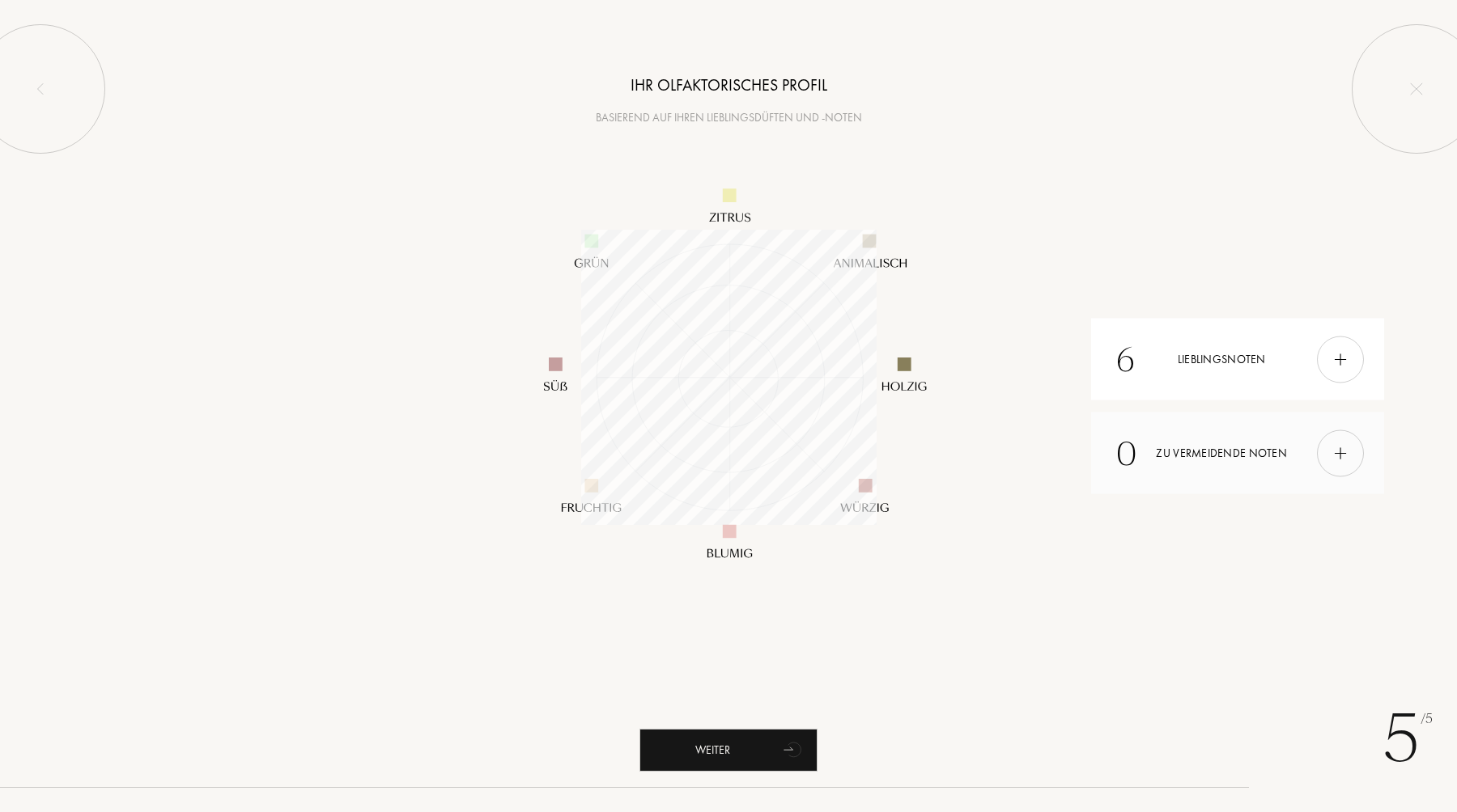
click at [1340, 467] on div at bounding box center [1339, 452] width 47 height 47
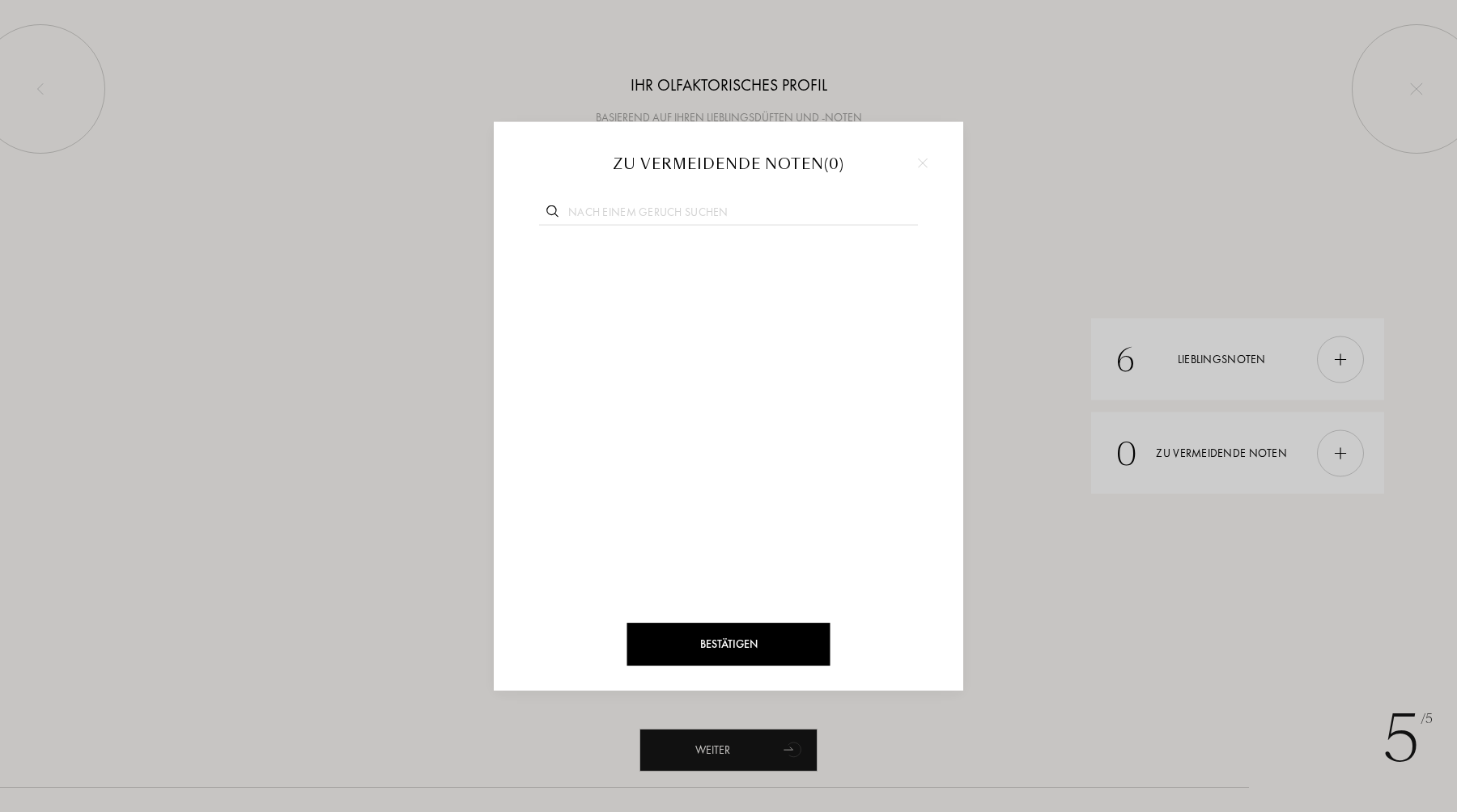
click at [653, 211] on input "text" at bounding box center [728, 213] width 379 height 22
type input "metal"
click at [739, 257] on div at bounding box center [747, 260] width 23 height 23
click at [678, 212] on input "text" at bounding box center [728, 213] width 379 height 22
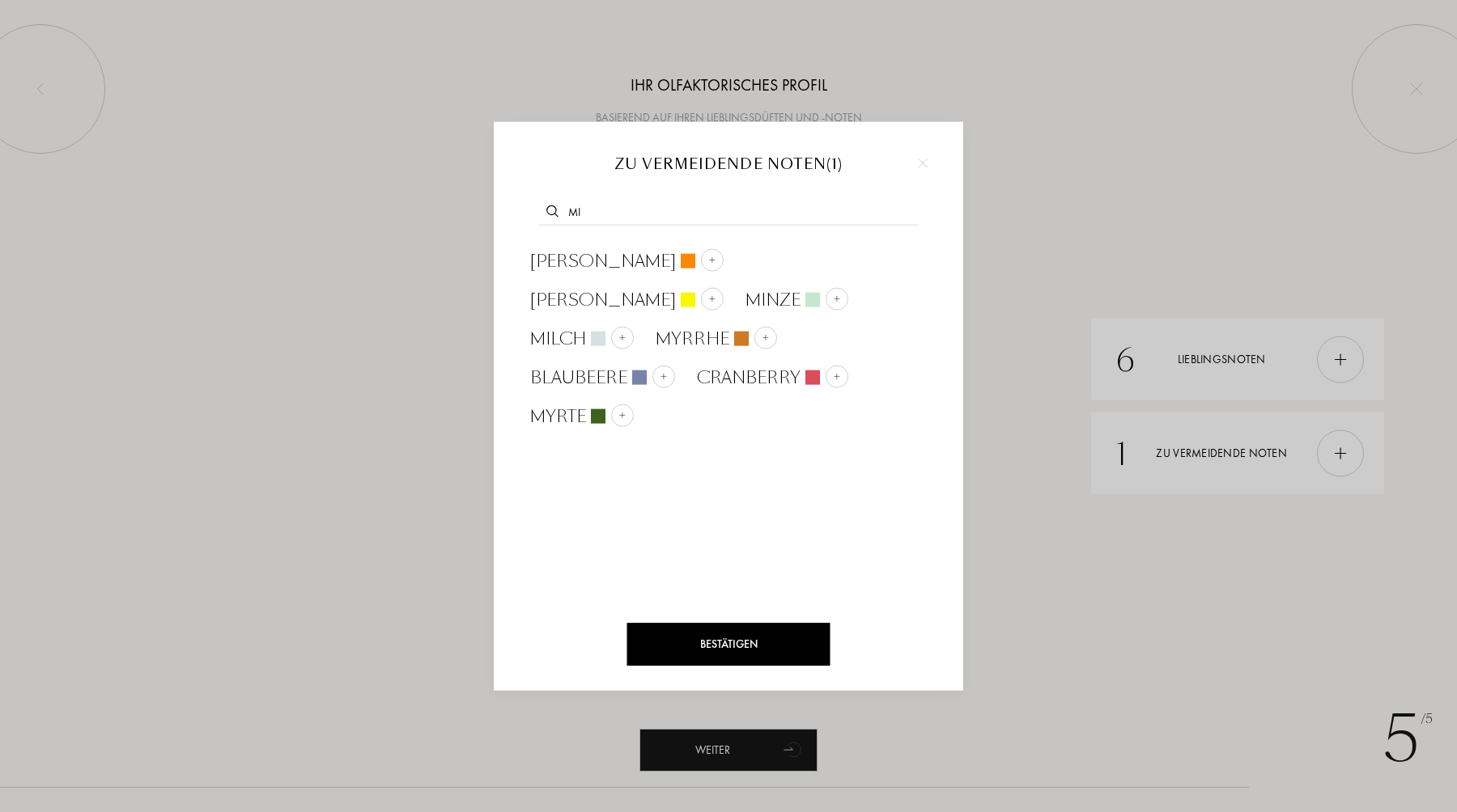
type input "m"
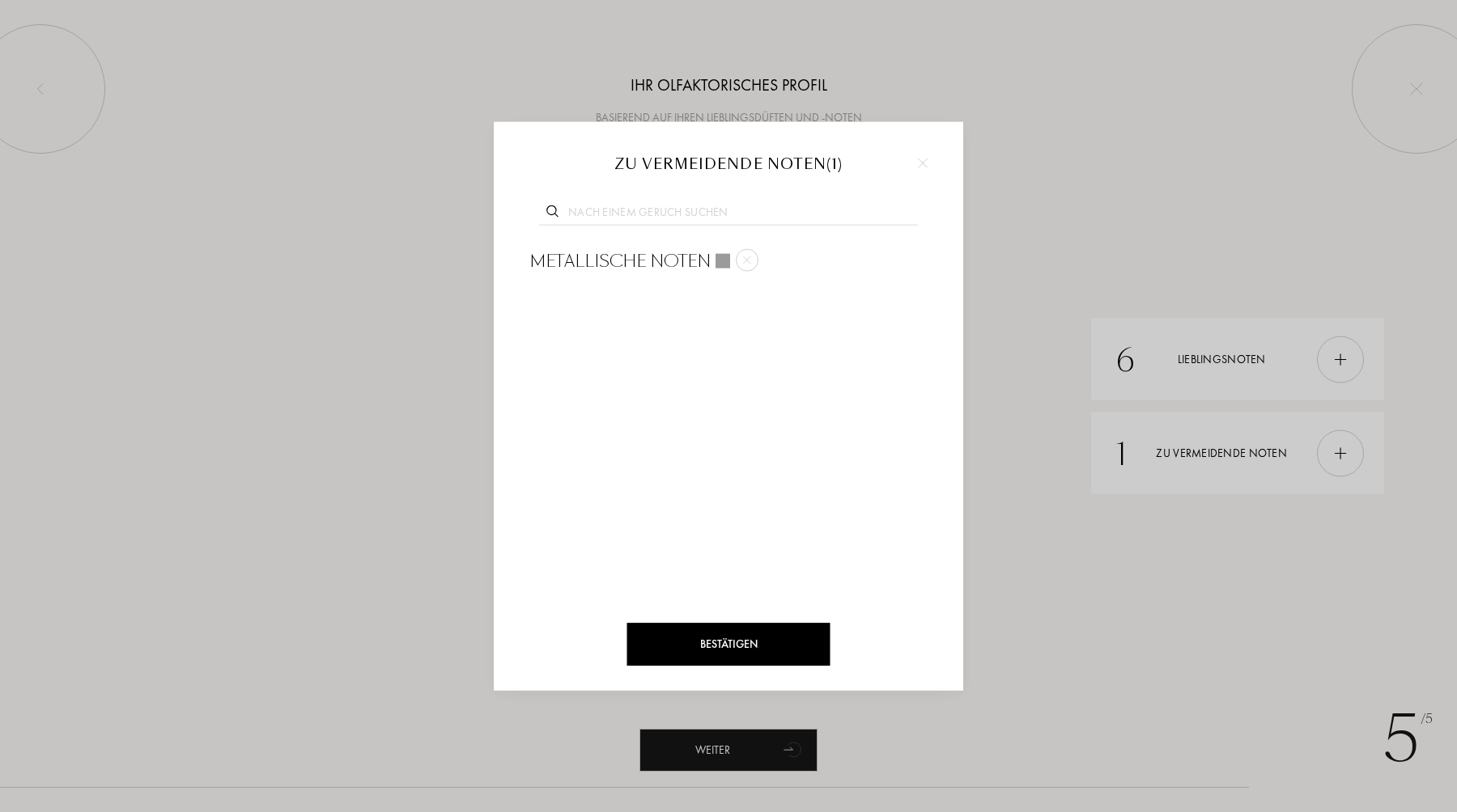
click at [740, 643] on div "Bestätigen" at bounding box center [729, 644] width 203 height 43
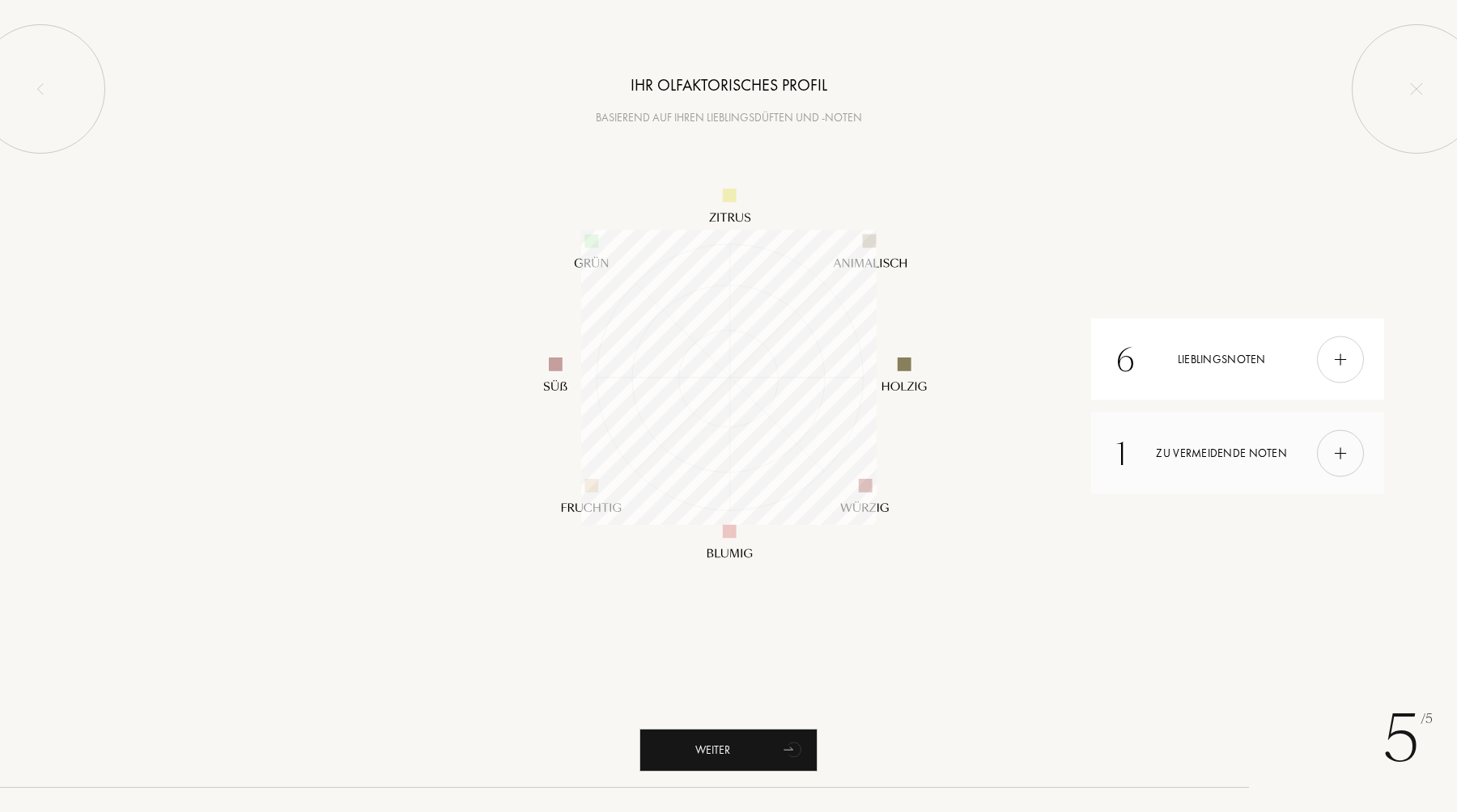
click at [1338, 465] on div at bounding box center [1339, 452] width 47 height 47
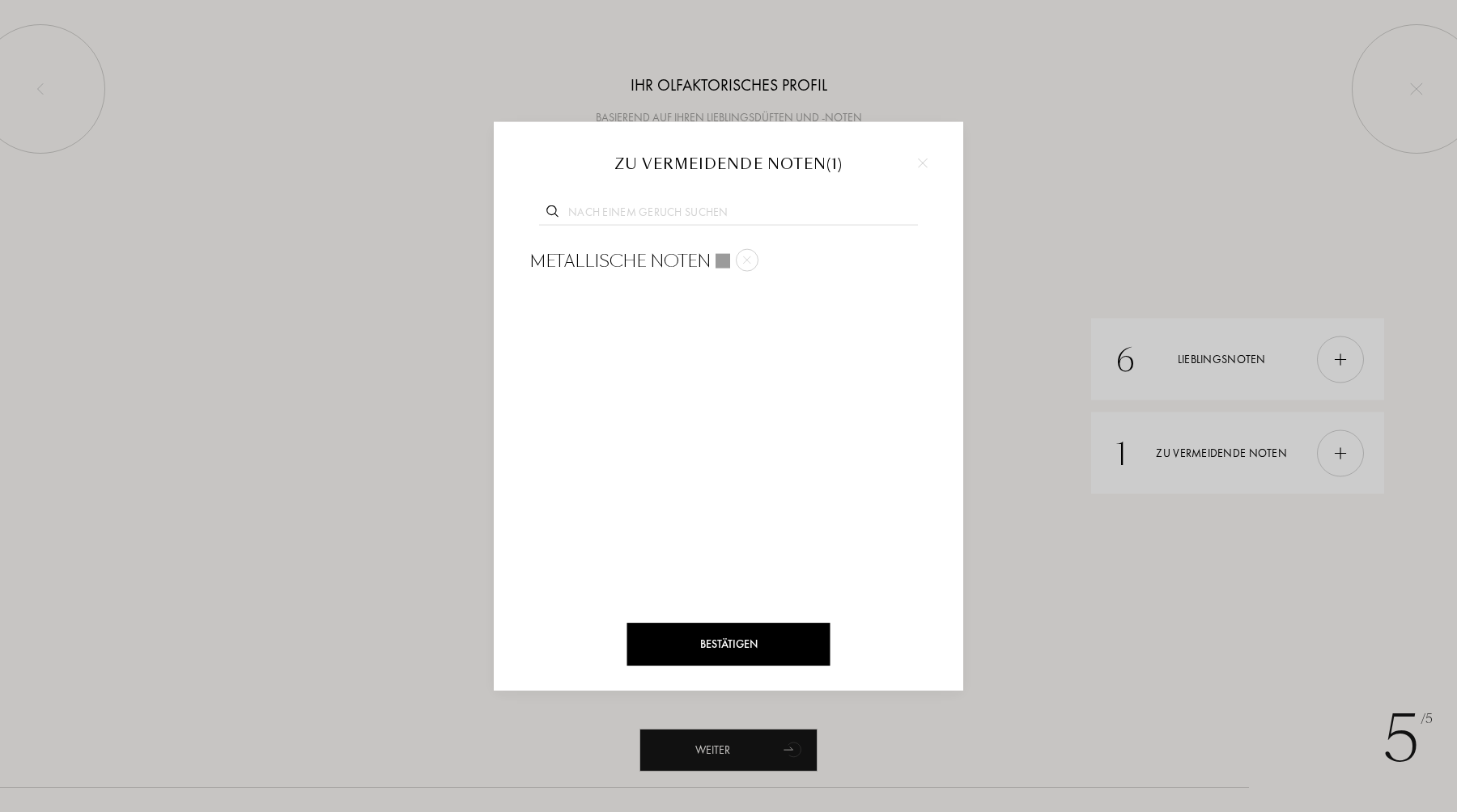
click at [680, 133] on div "Bestätigen Zu vermeidende Noten ( 1 ) metallische Noten" at bounding box center [728, 406] width 470 height 569
click at [634, 217] on input "text" at bounding box center [728, 213] width 379 height 22
type input "g"
click at [641, 212] on input "sü" at bounding box center [728, 213] width 379 height 22
type input "s"
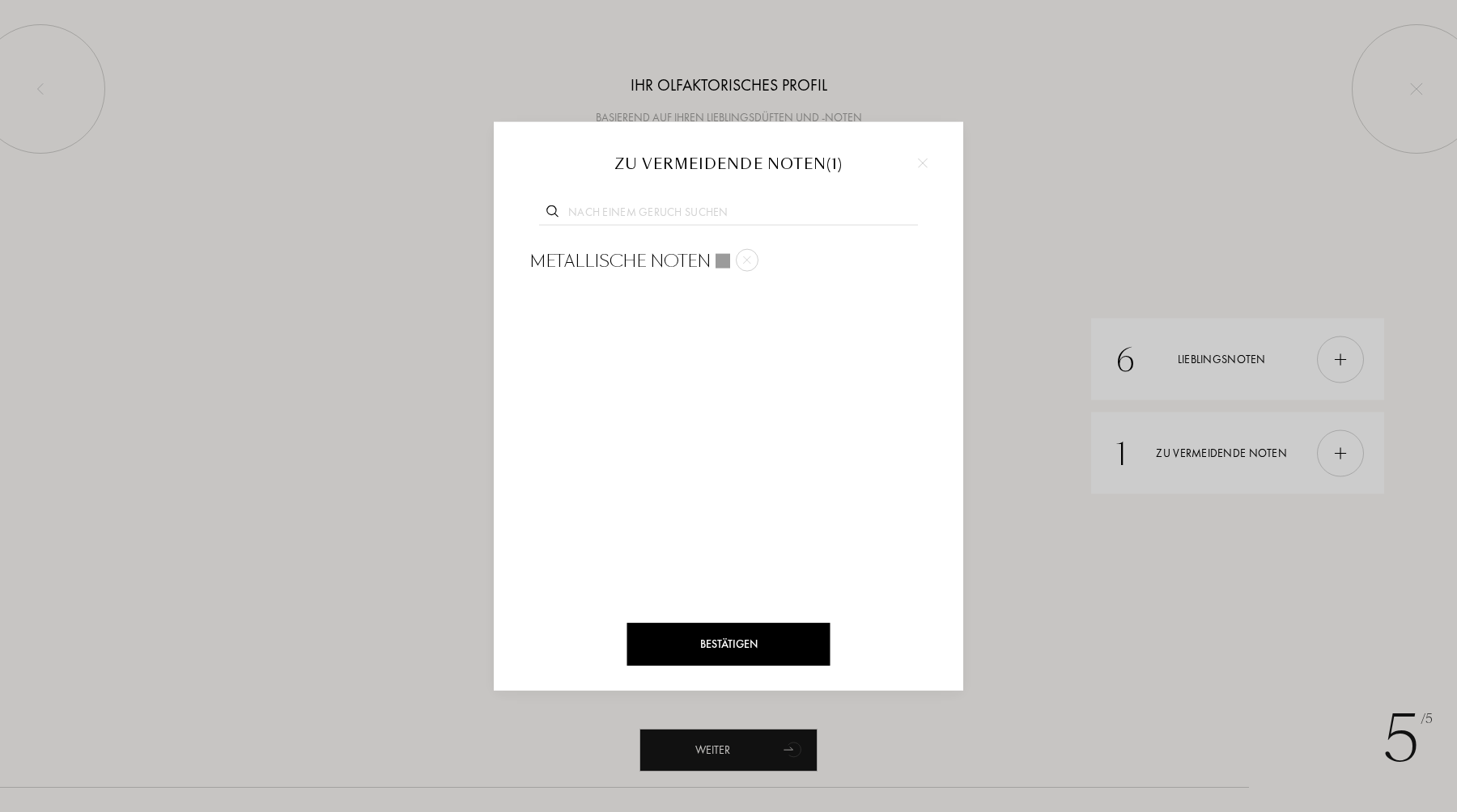
click at [727, 639] on div "Bestätigen" at bounding box center [729, 644] width 203 height 43
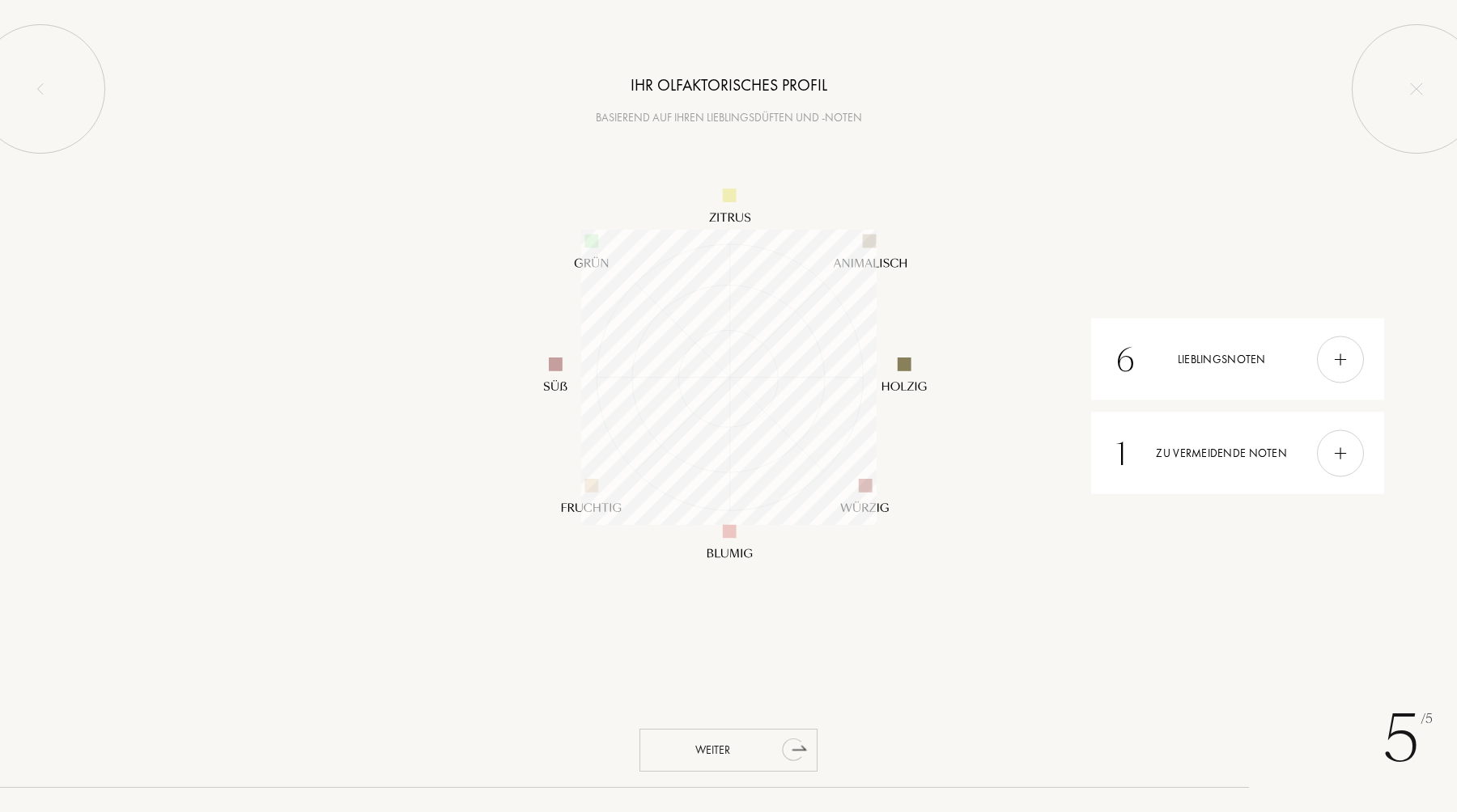
click at [729, 755] on div "Weiter" at bounding box center [728, 750] width 178 height 43
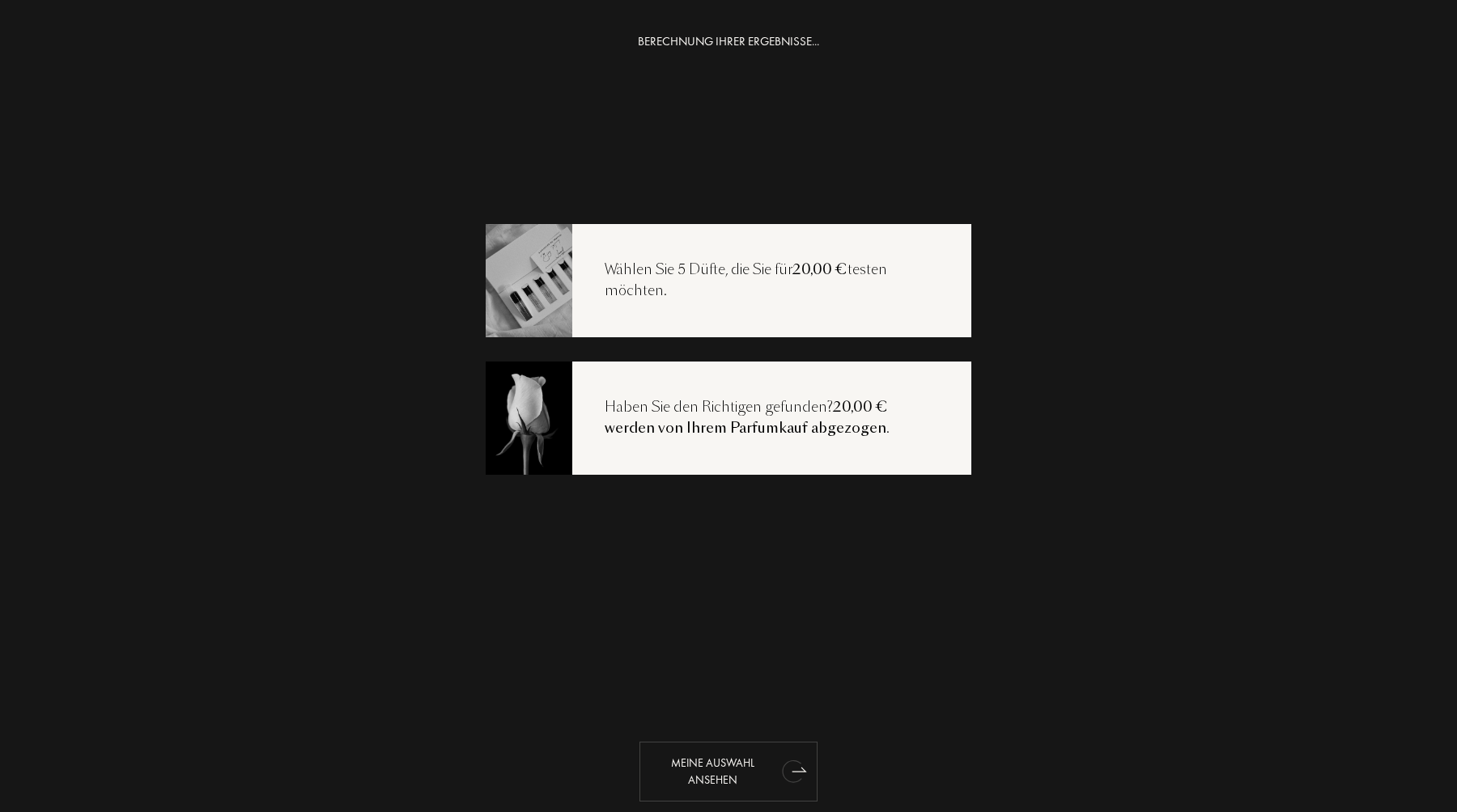
click at [712, 761] on div "Meine Auswahl ansehen" at bounding box center [728, 772] width 178 height 60
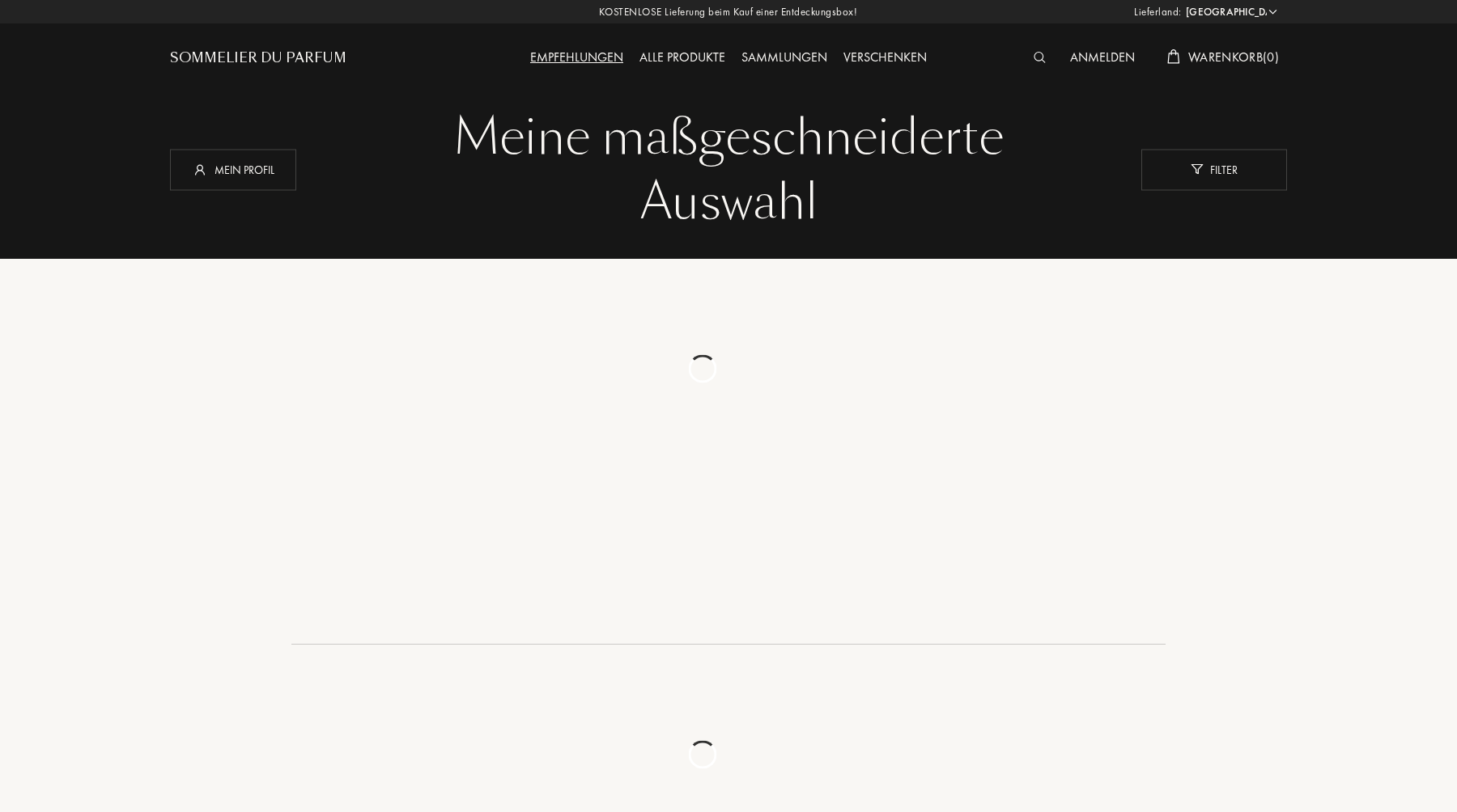
select select "DE"
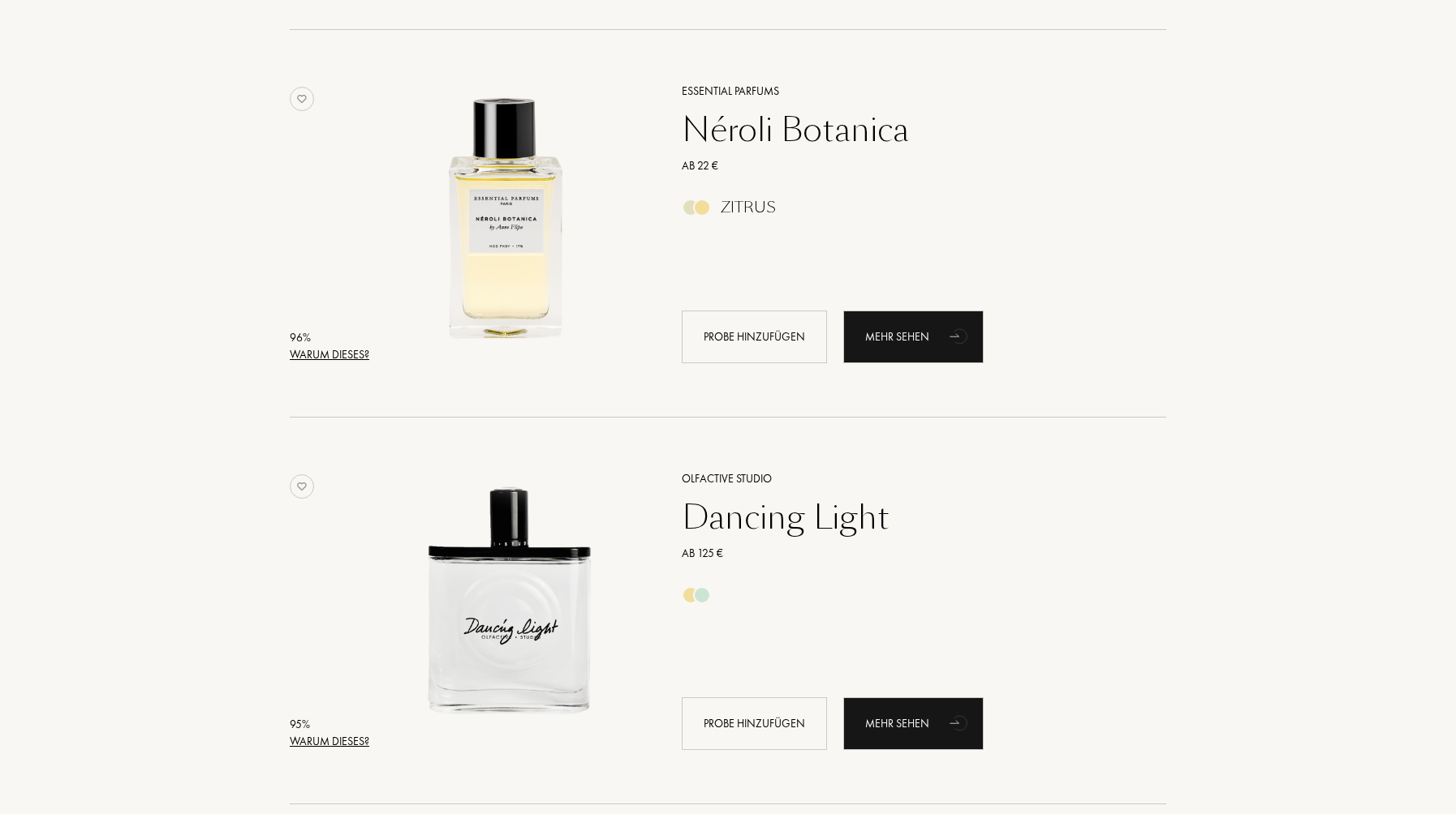
scroll to position [611, 0]
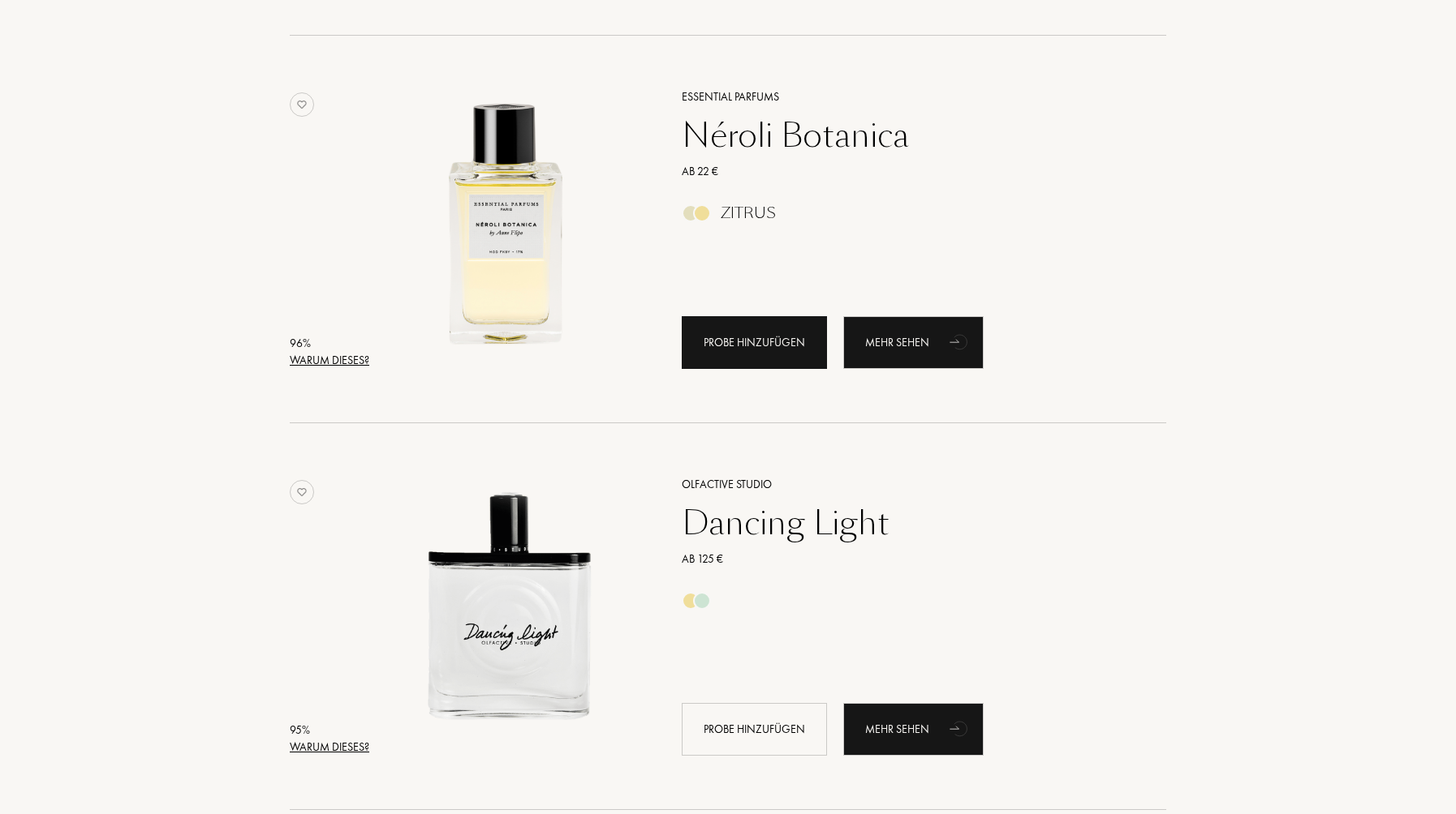
click at [745, 337] on div "Probe hinzufügen" at bounding box center [754, 342] width 145 height 53
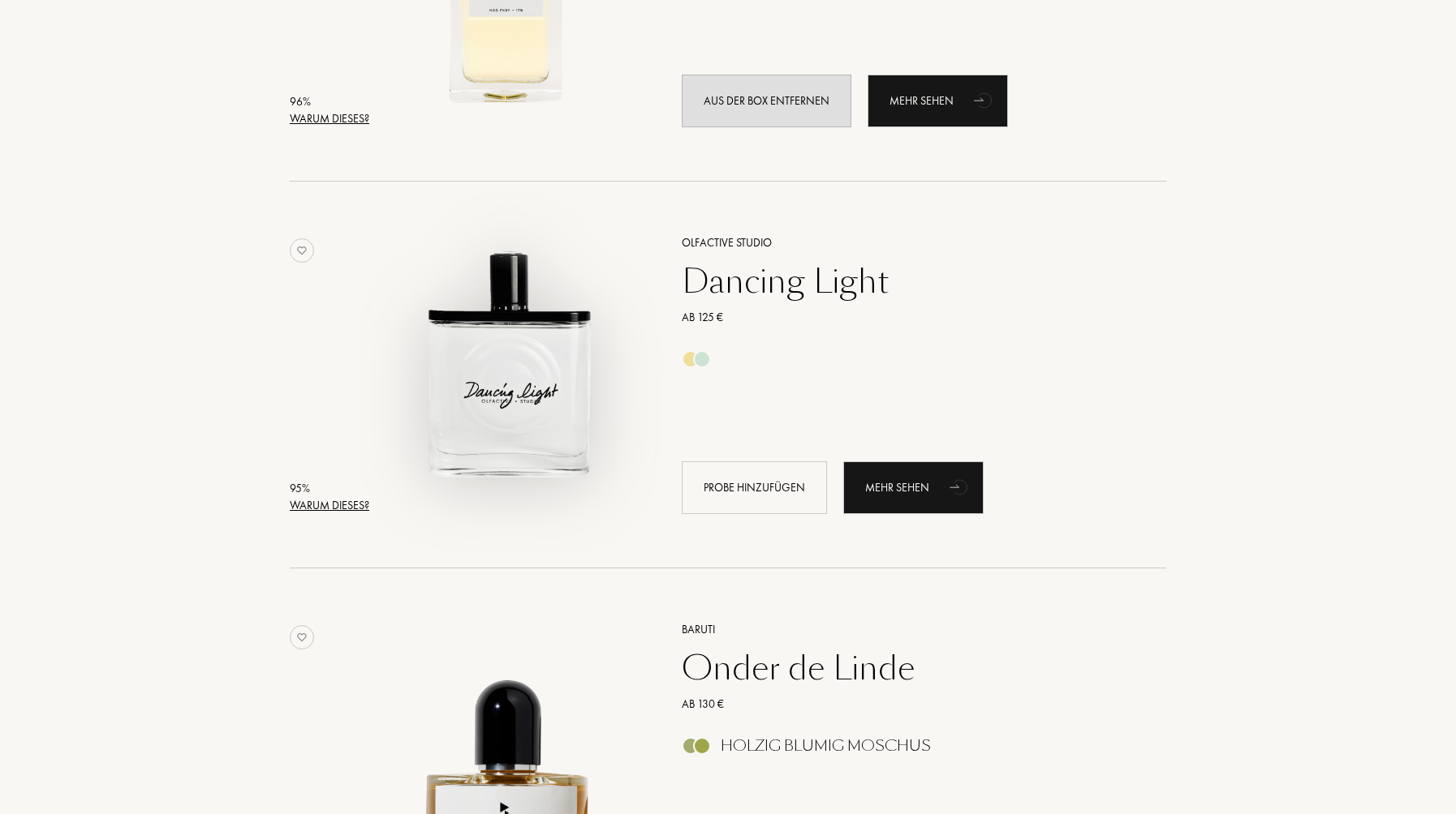
scroll to position [869, 0]
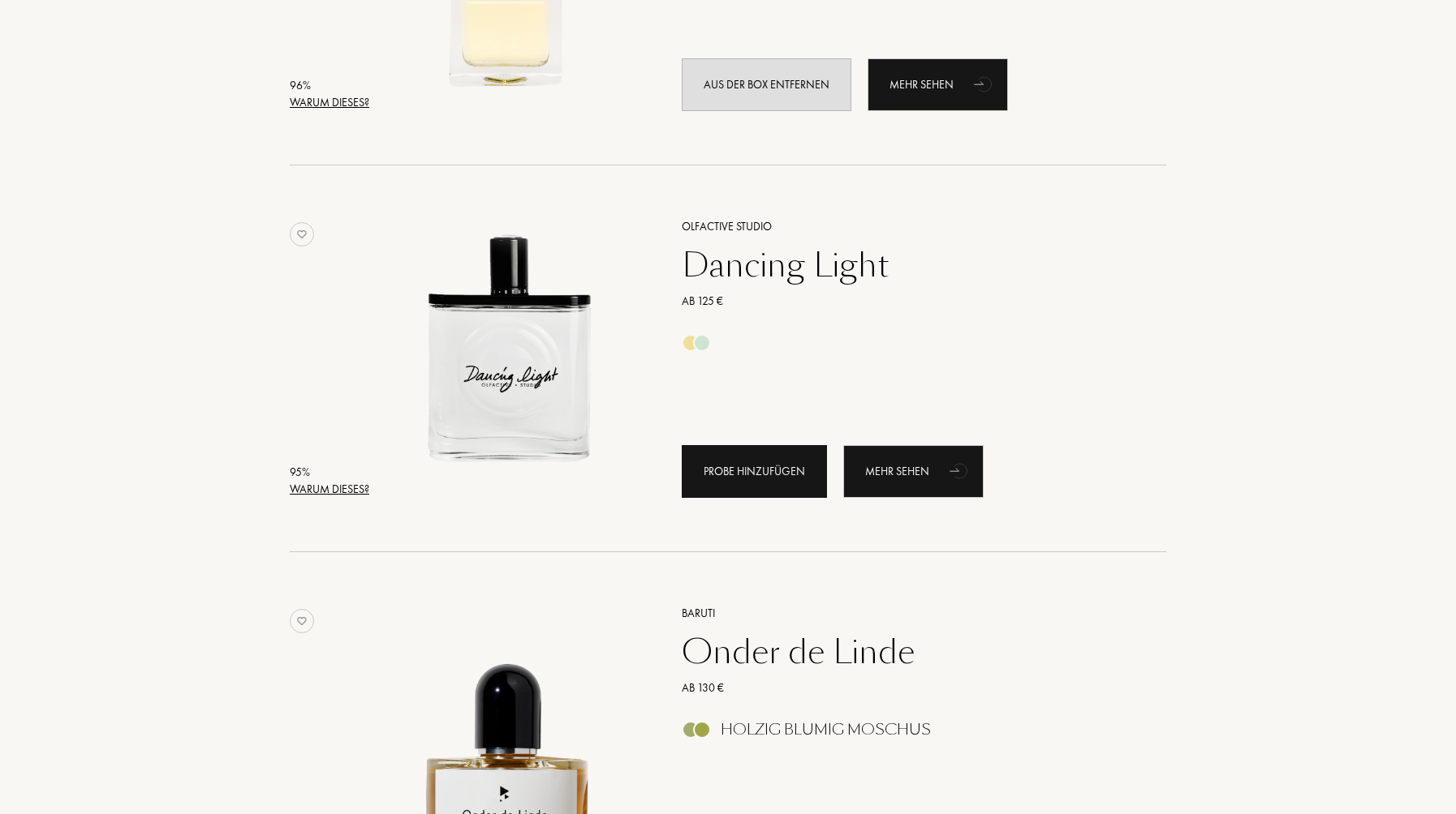
click at [787, 487] on div "Probe hinzufügen" at bounding box center [754, 471] width 145 height 53
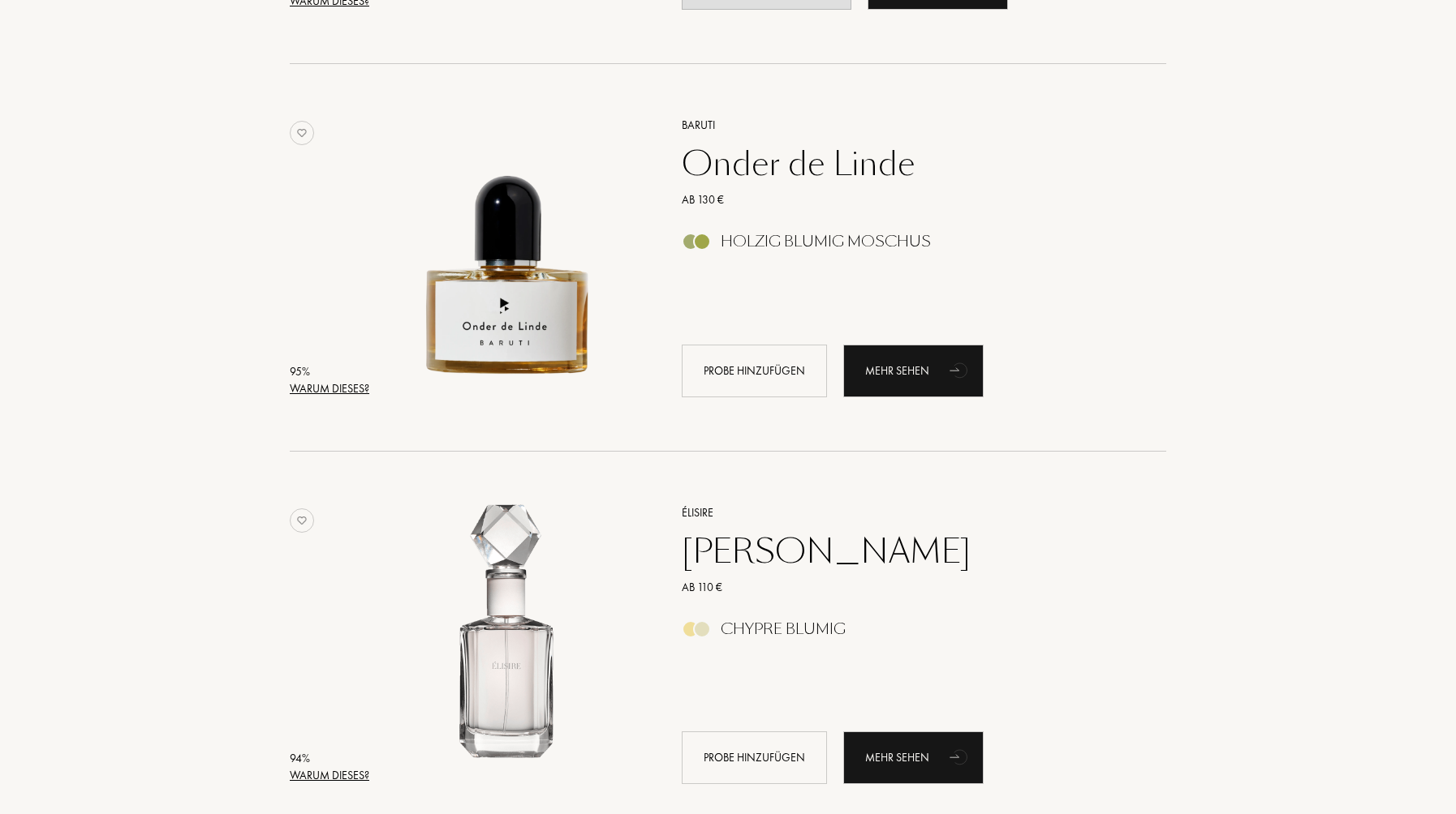
scroll to position [1360, 0]
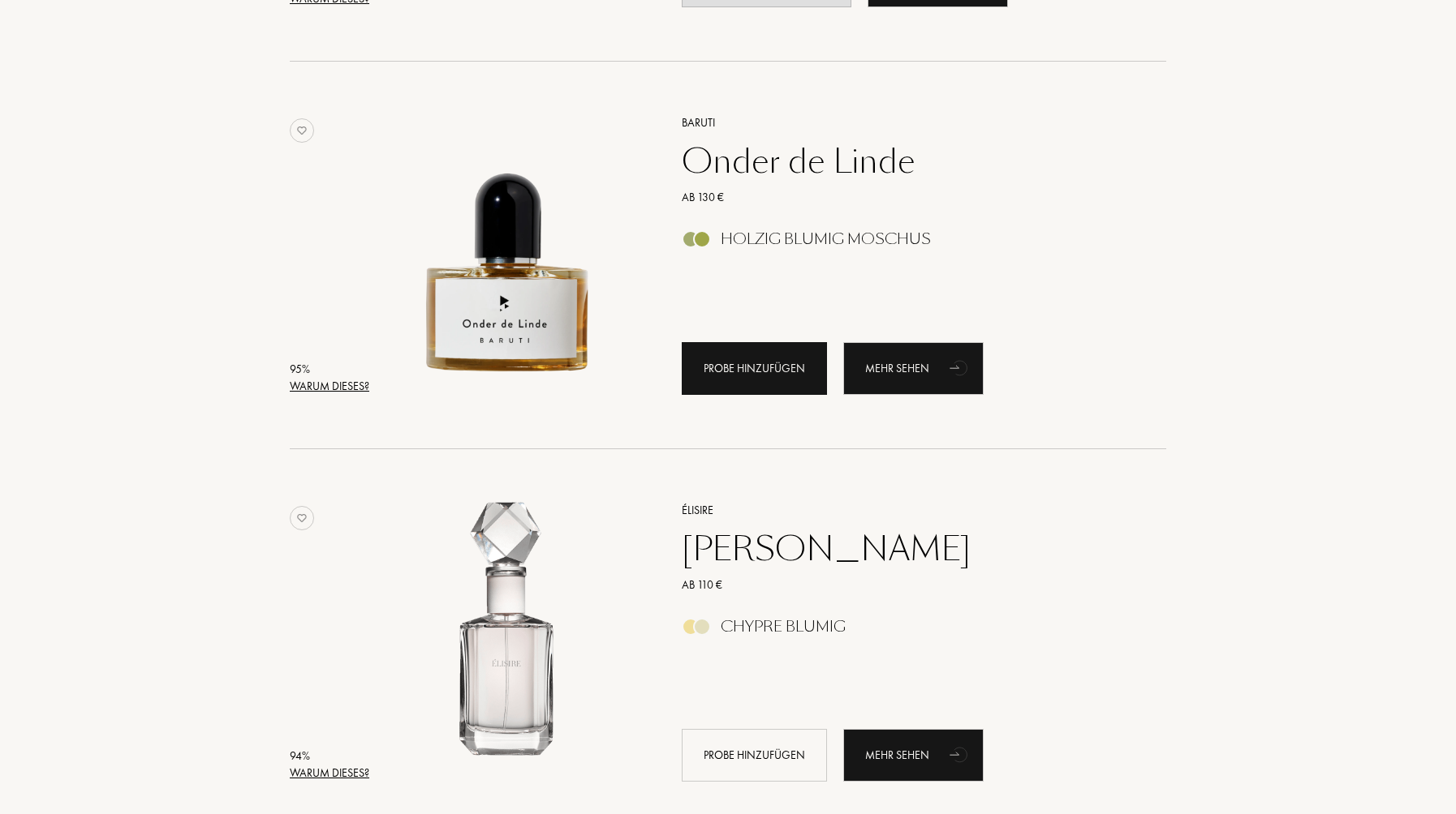
click at [750, 359] on div "Probe hinzufügen" at bounding box center [754, 368] width 145 height 53
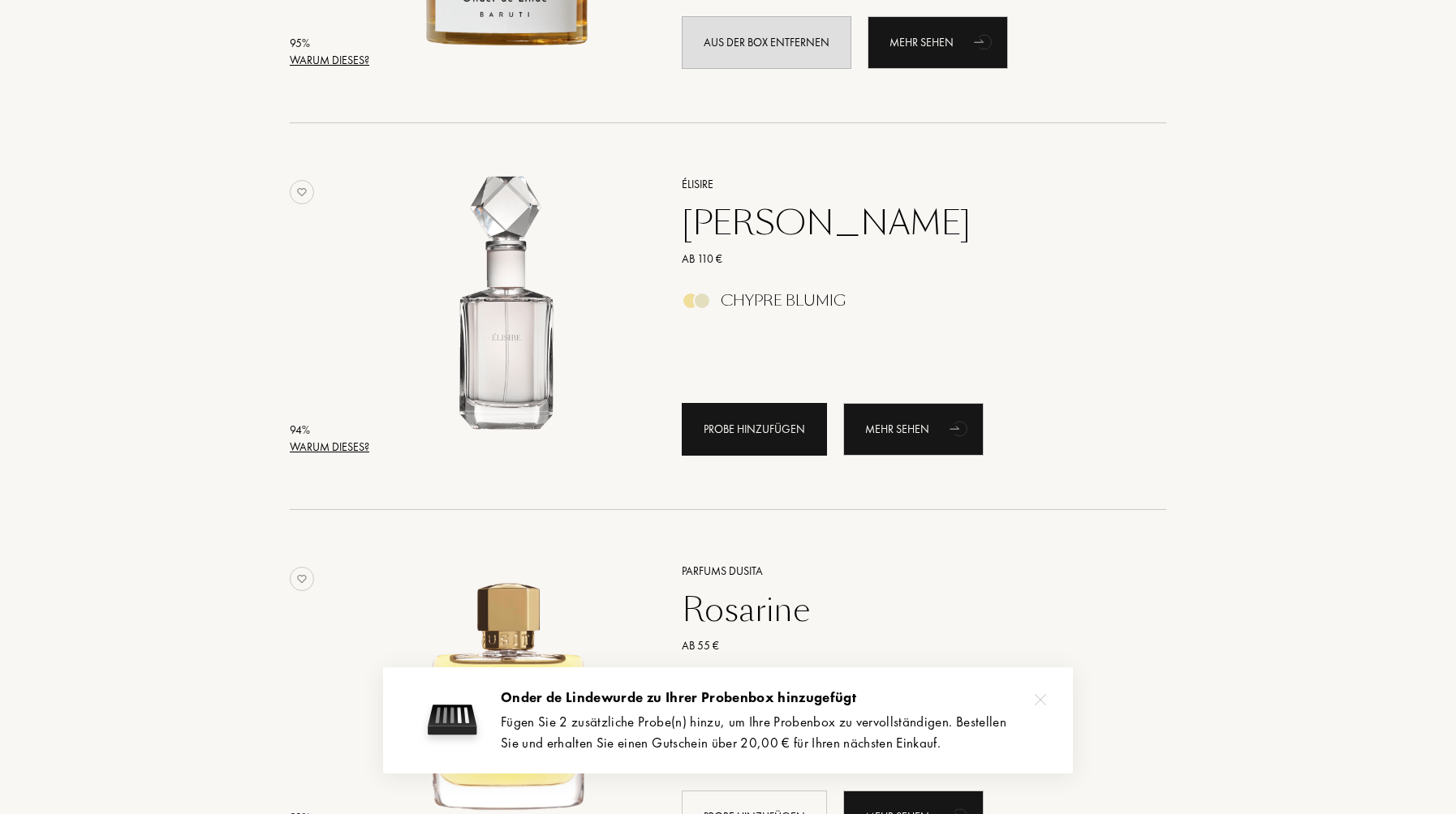
scroll to position [1682, 0]
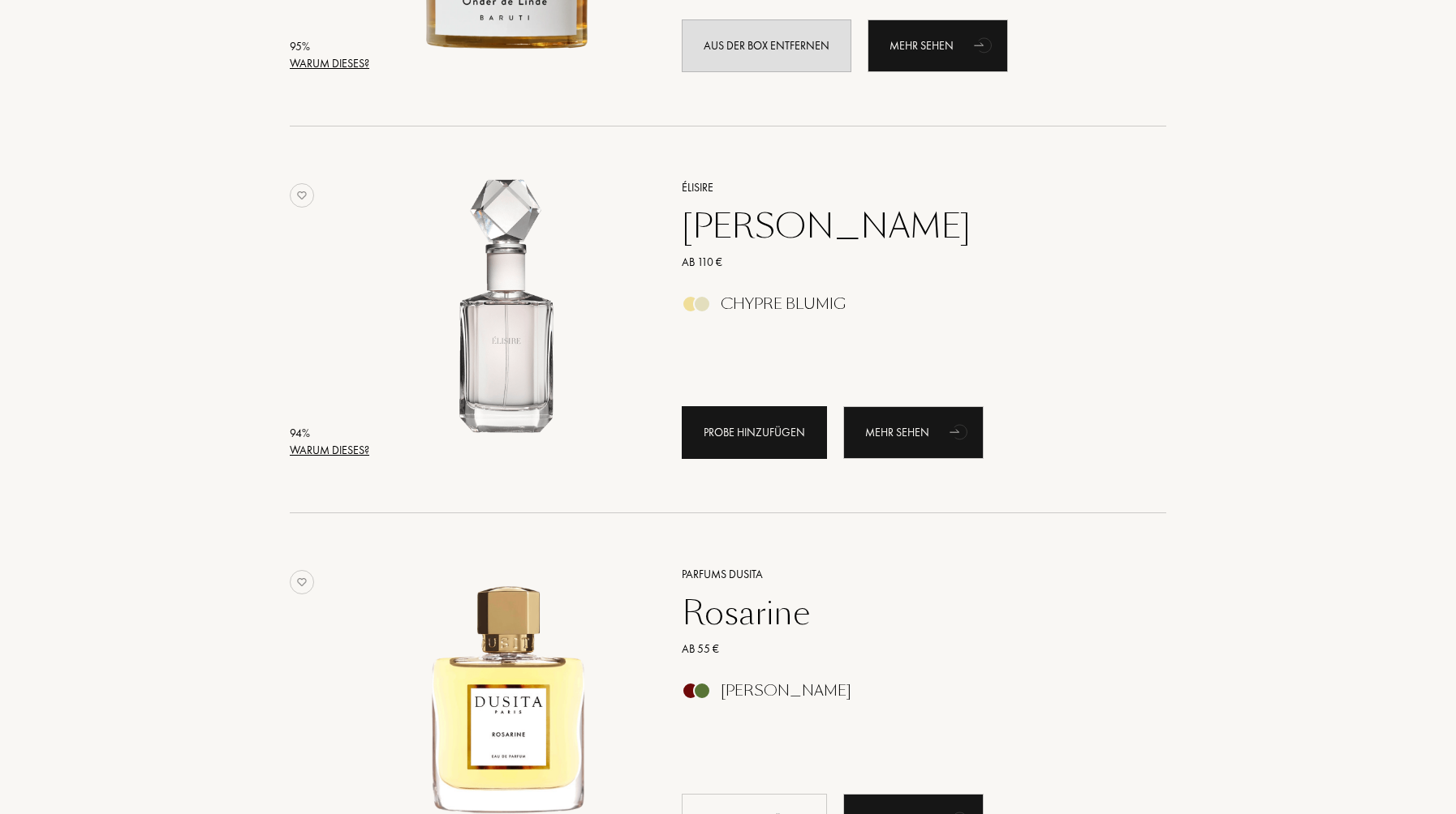
click at [761, 414] on div "Probe hinzufügen" at bounding box center [754, 432] width 145 height 53
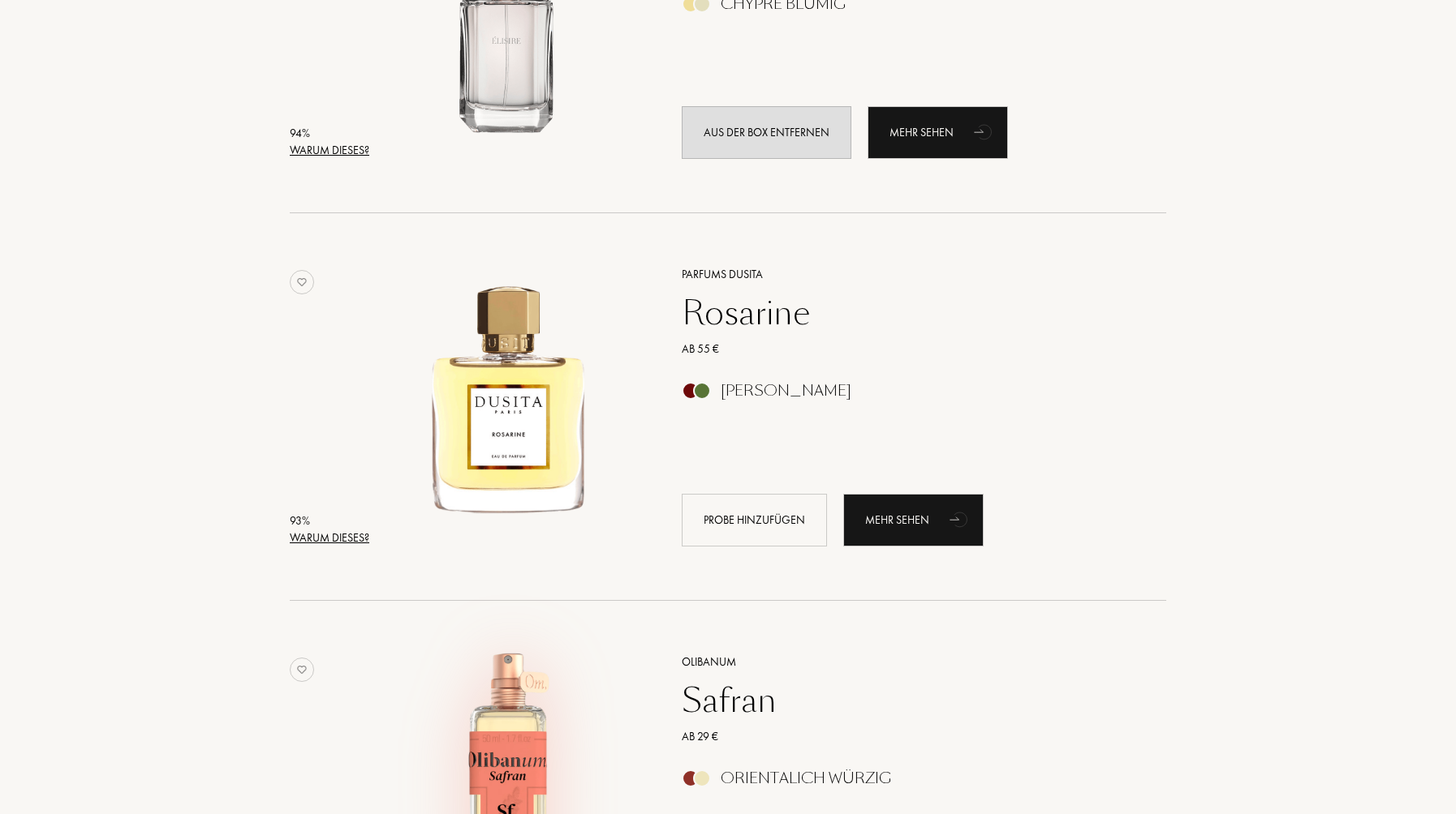
scroll to position [1962, 0]
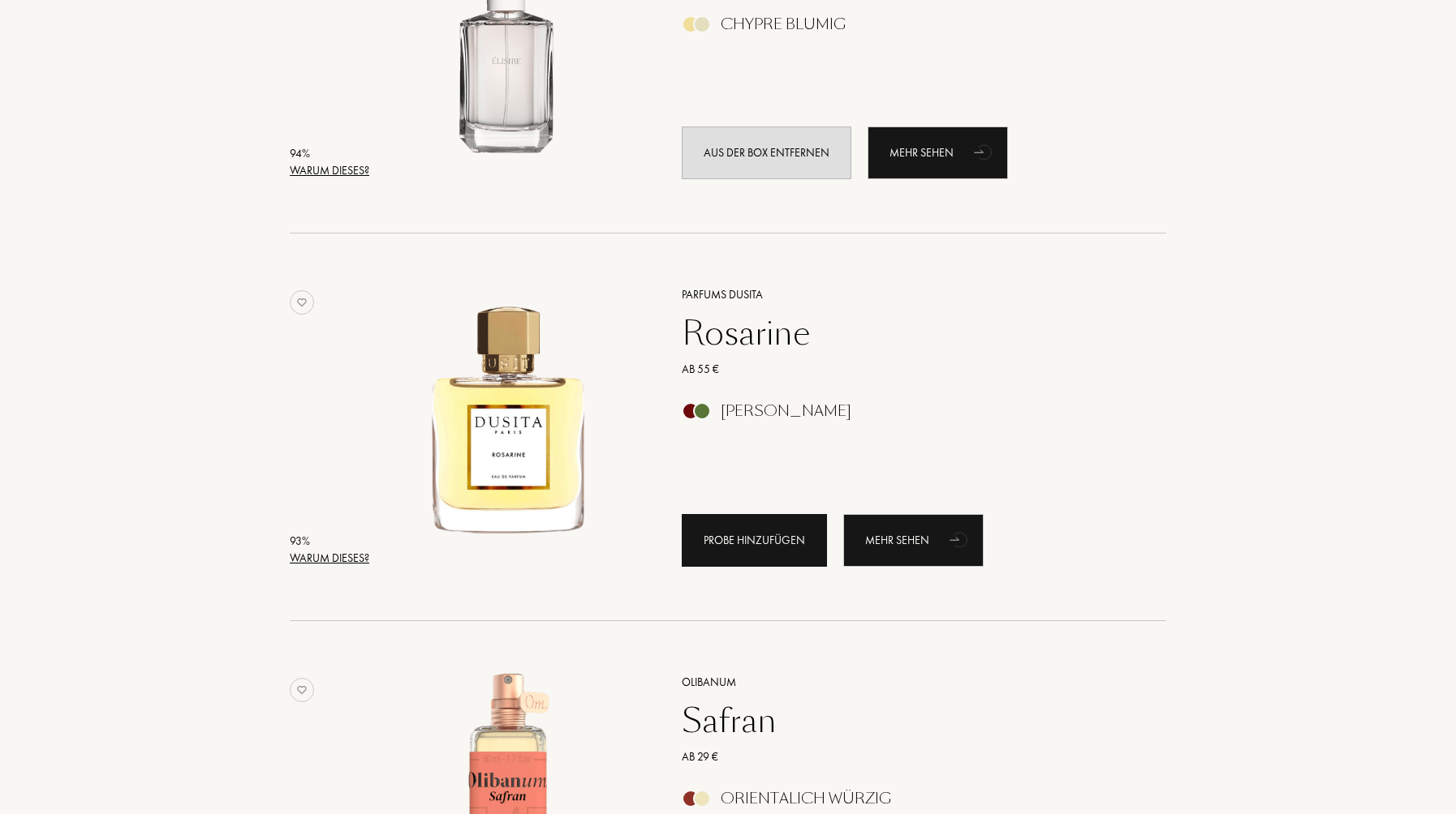
click at [753, 552] on div "Probe hinzufügen" at bounding box center [754, 540] width 145 height 53
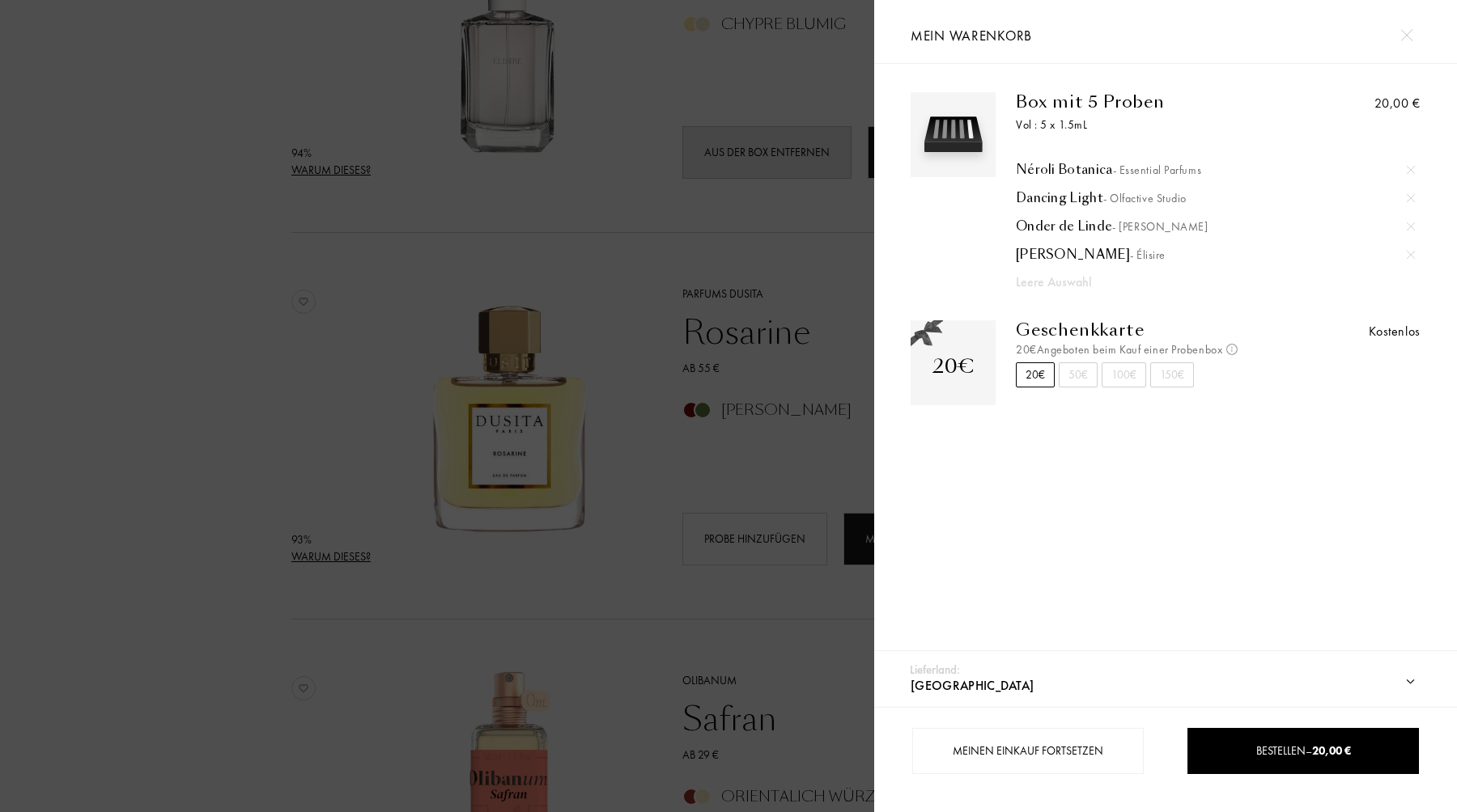
click at [698, 400] on div at bounding box center [437, 406] width 874 height 812
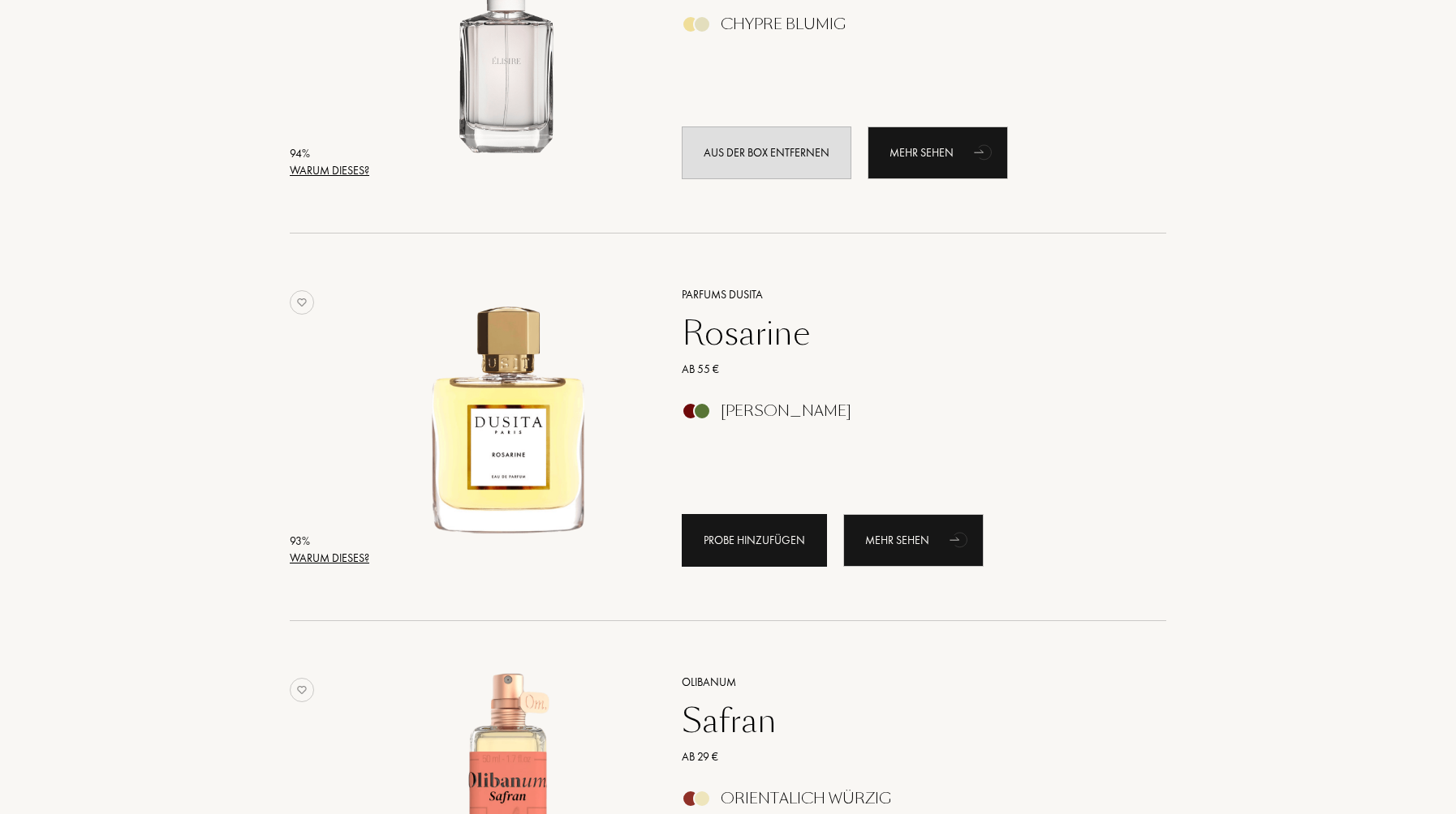
click at [733, 544] on div "Probe hinzufügen" at bounding box center [754, 540] width 145 height 53
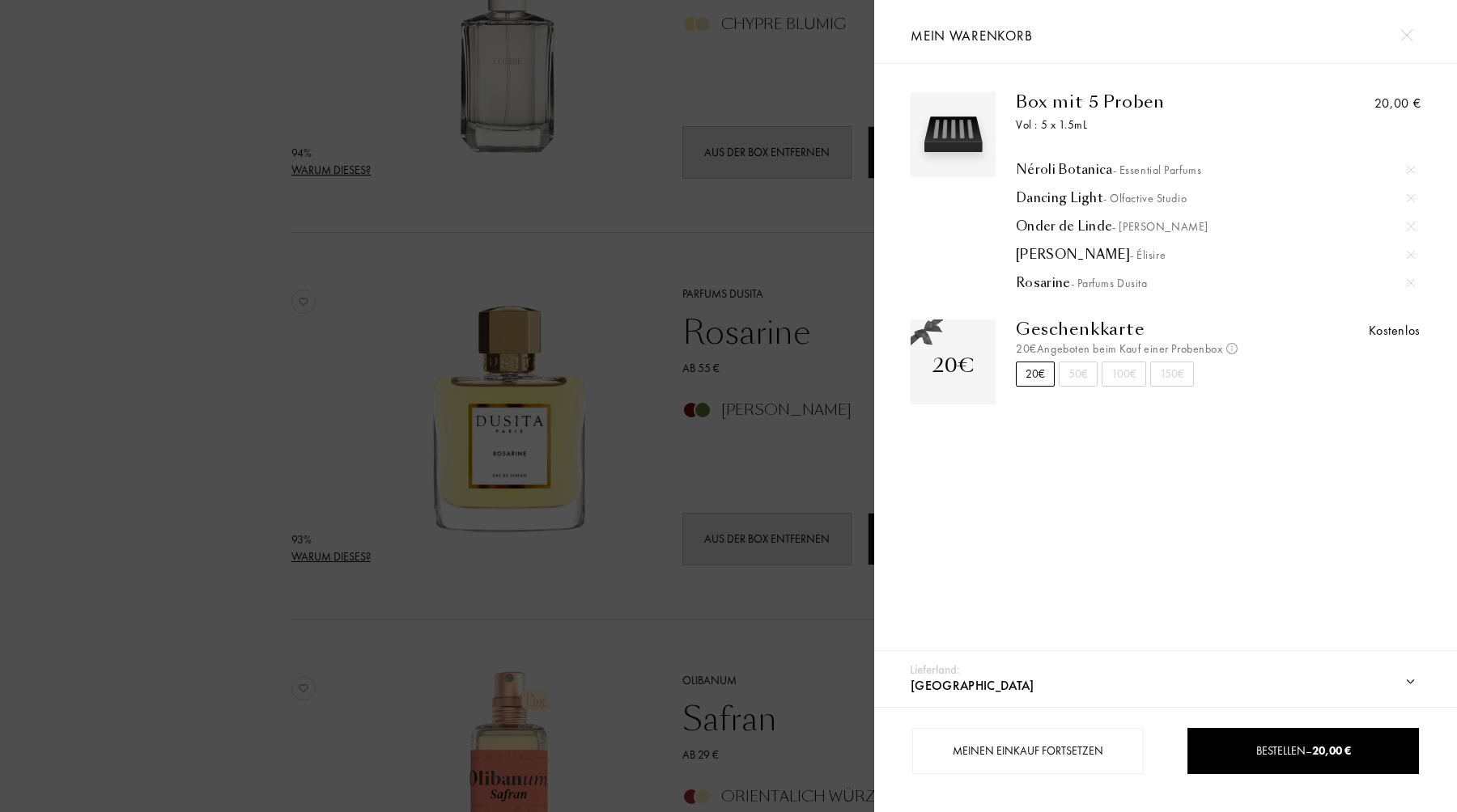
click at [353, 299] on div at bounding box center [437, 406] width 874 height 812
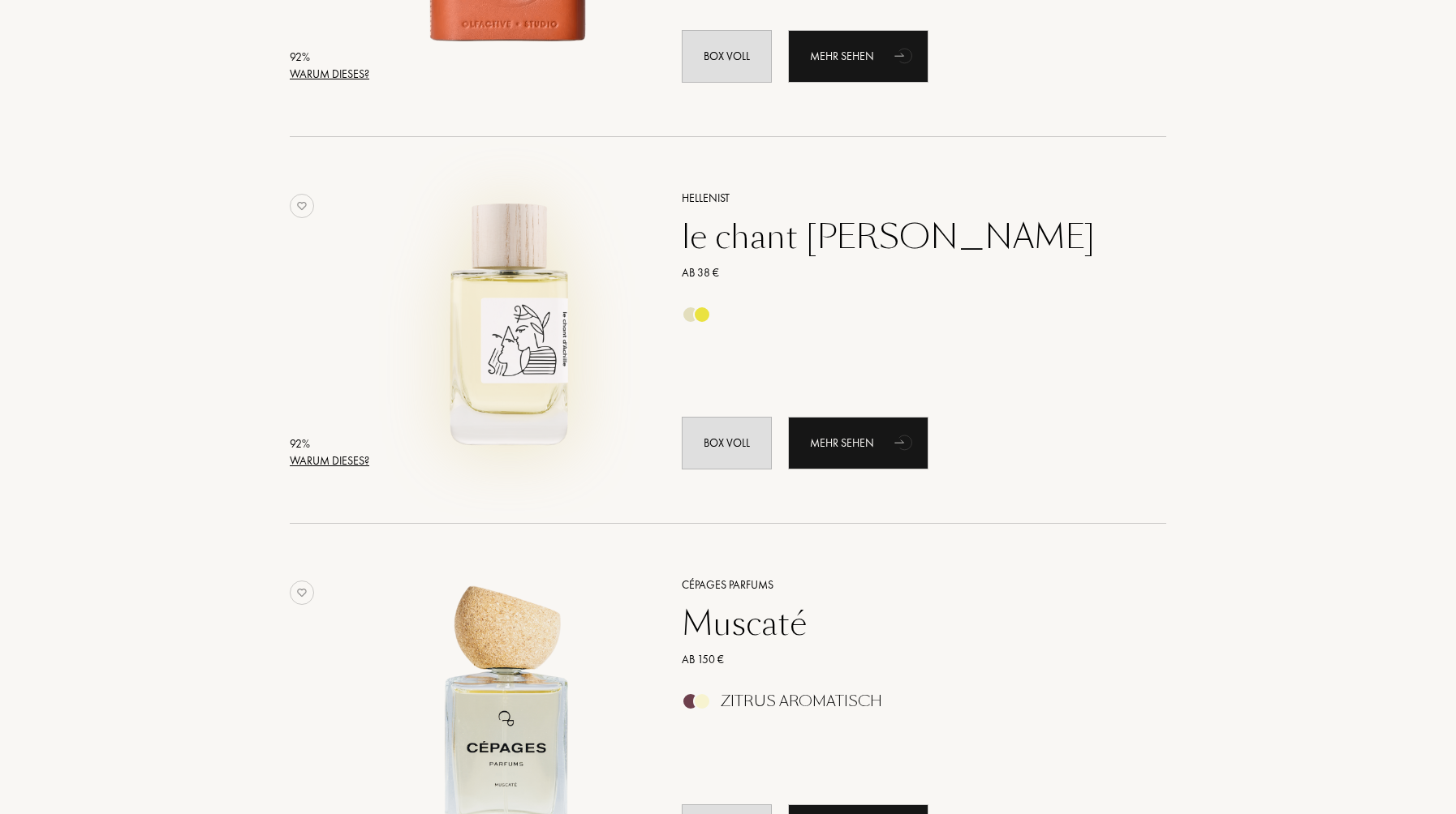
scroll to position [3216, 0]
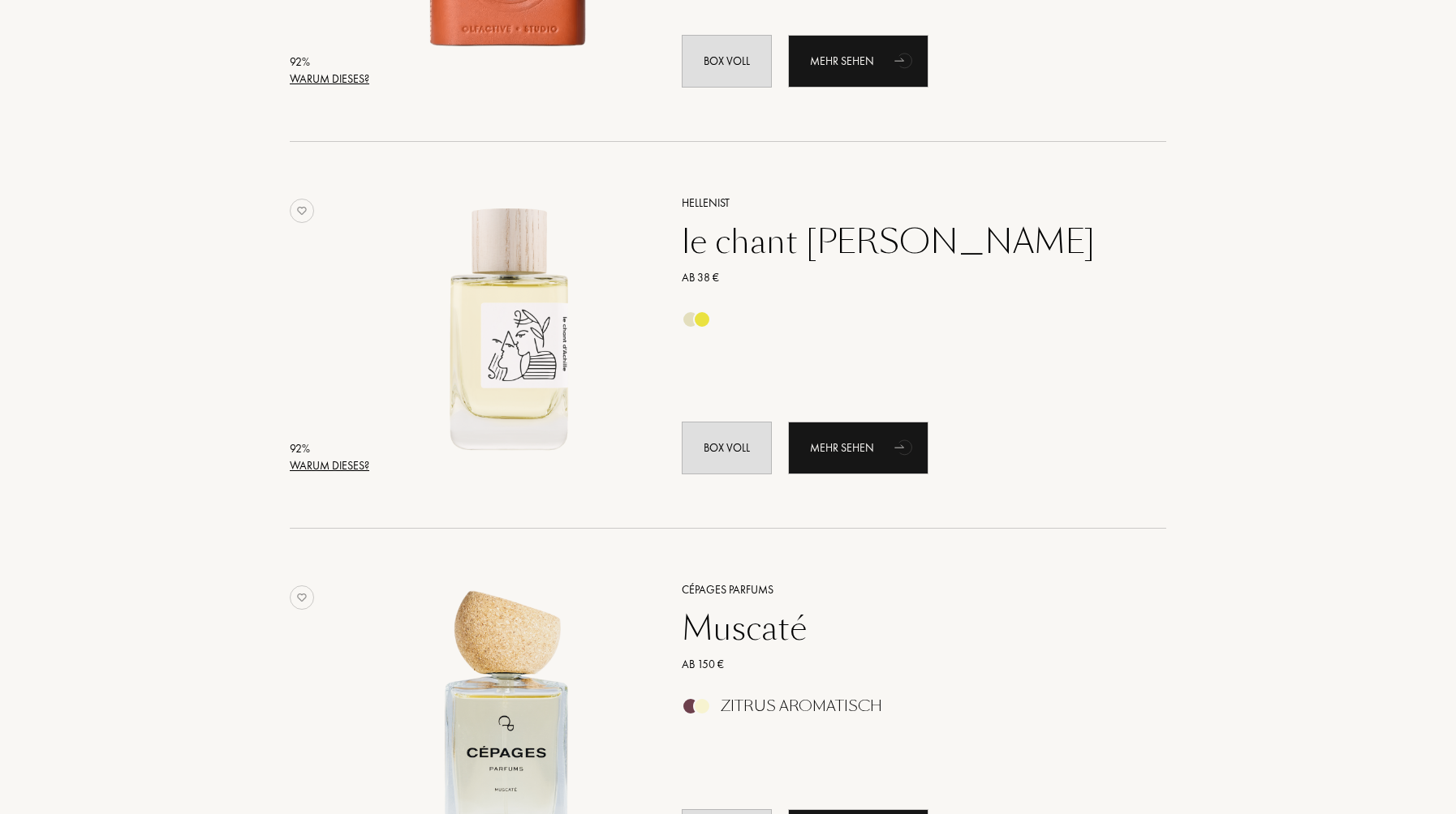
click at [715, 252] on div "le chant d'Achille" at bounding box center [905, 242] width 473 height 39
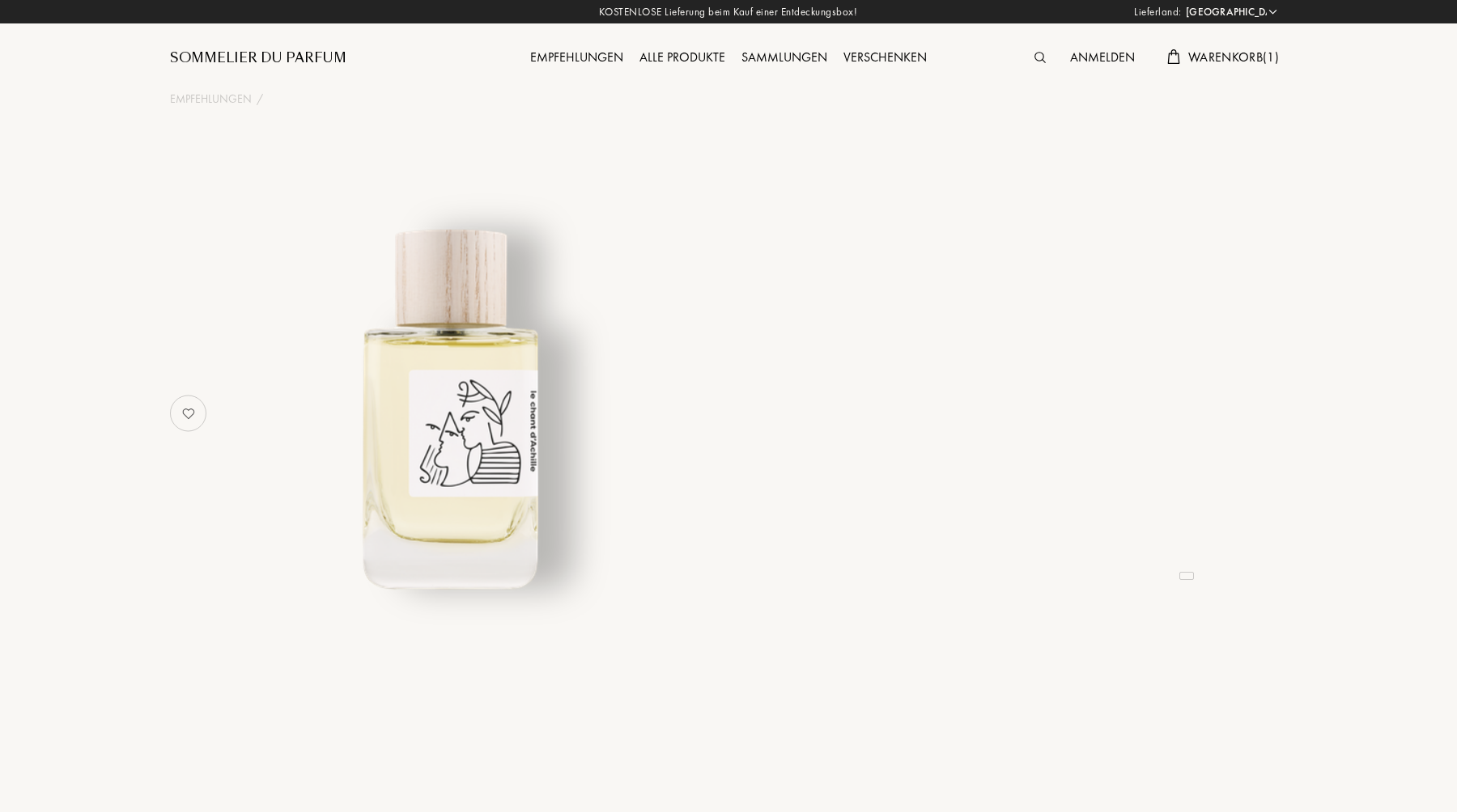
select select "DE"
